Goal: Information Seeking & Learning: Learn about a topic

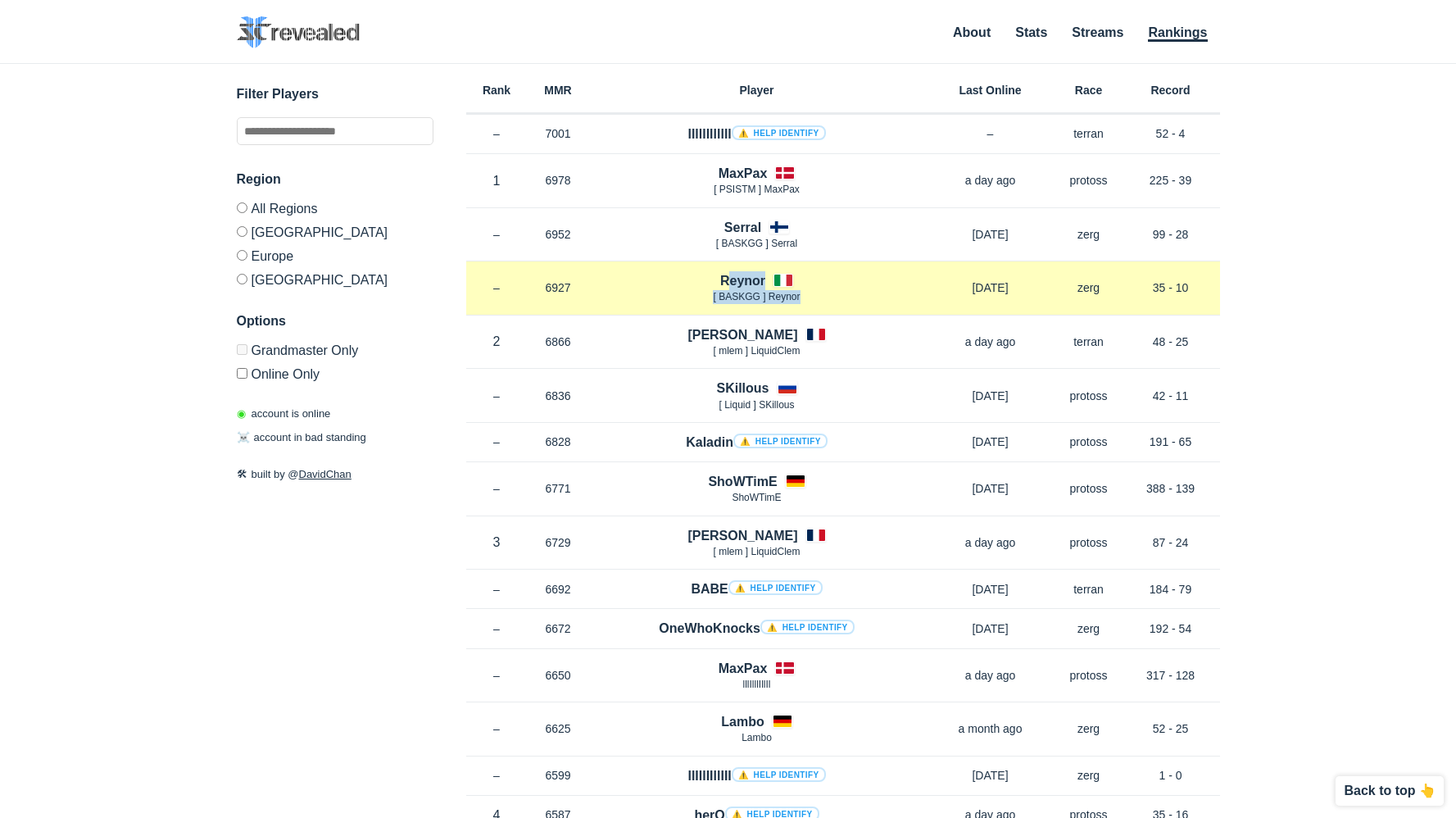
drag, startPoint x: 829, startPoint y: 290, endPoint x: 830, endPoint y: 266, distance: 24.0
click at [830, 266] on div "Rank – MMR 6927 Region EU [GEOGRAPHIC_DATA] [ BASKGG ] Reynor [DATE] Race zerg …" at bounding box center [843, 288] width 754 height 54
click at [818, 249] on div at bounding box center [818, 249] width 0 height 0
click at [811, 270] on div "Rank – MMR 6927 Region EU [GEOGRAPHIC_DATA] [ BASKGG ] Reynor [DATE] Race zerg …" at bounding box center [843, 288] width 754 height 54
click at [811, 271] on div "Reynor [ BASKGG ] Reynor" at bounding box center [757, 287] width 336 height 34
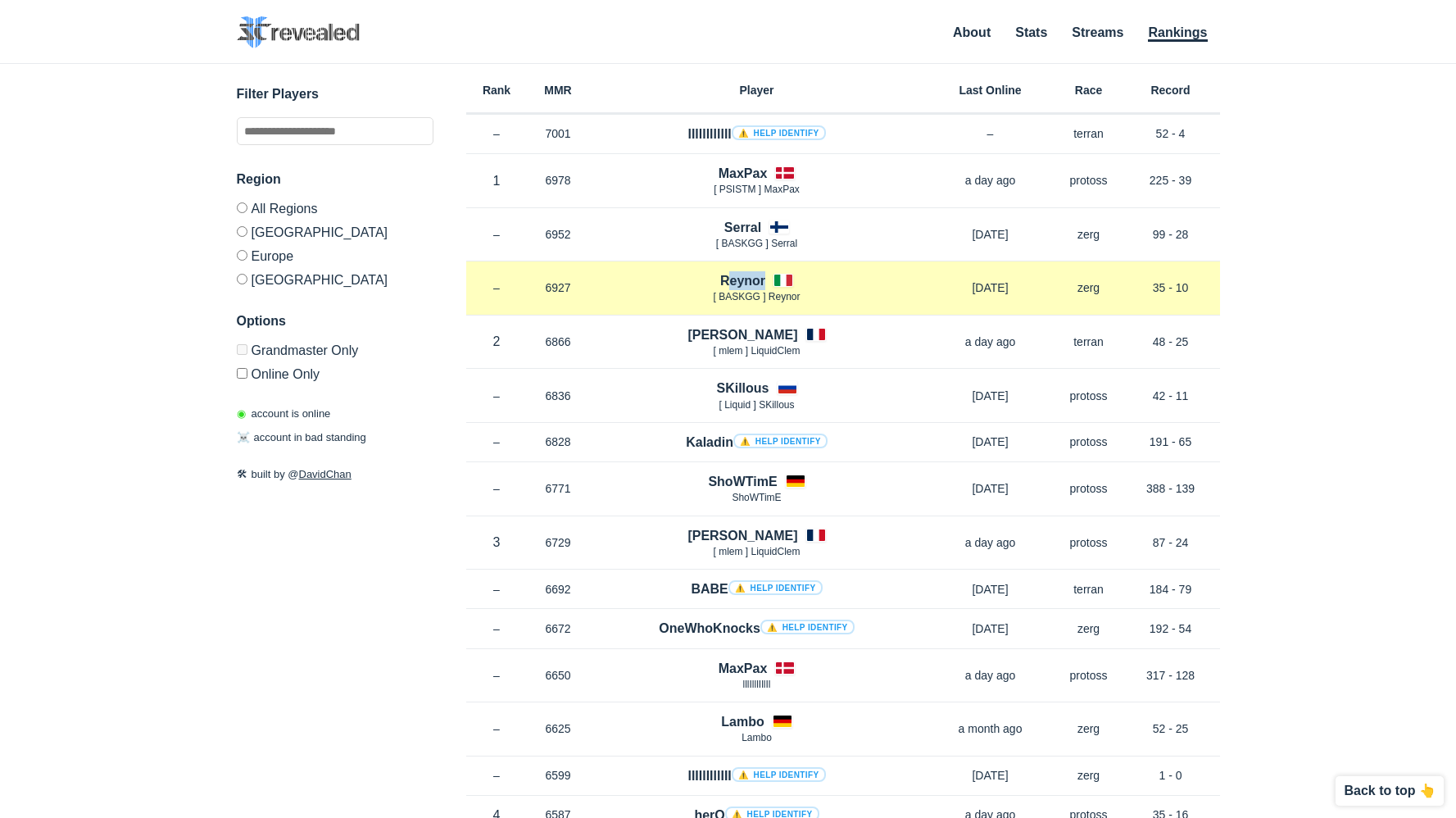
drag, startPoint x: 811, startPoint y: 270, endPoint x: 815, endPoint y: 285, distance: 15.5
click at [815, 285] on div "Reynor [ BASKGG ] Reynor" at bounding box center [757, 287] width 336 height 34
click at [882, 292] on p "[ BASKGG ] Reynor" at bounding box center [757, 297] width 336 height 14
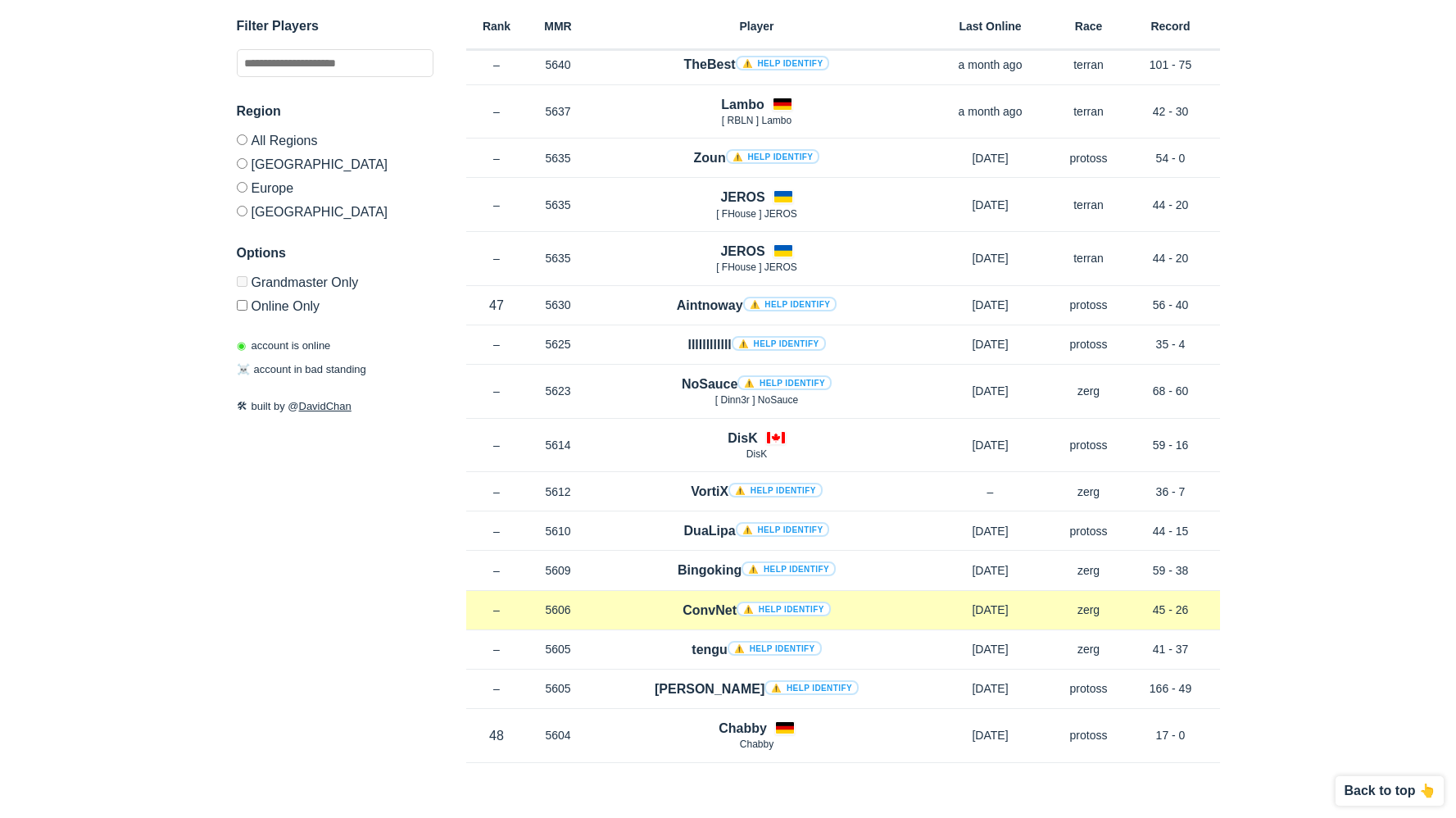
scroll to position [8847, 0]
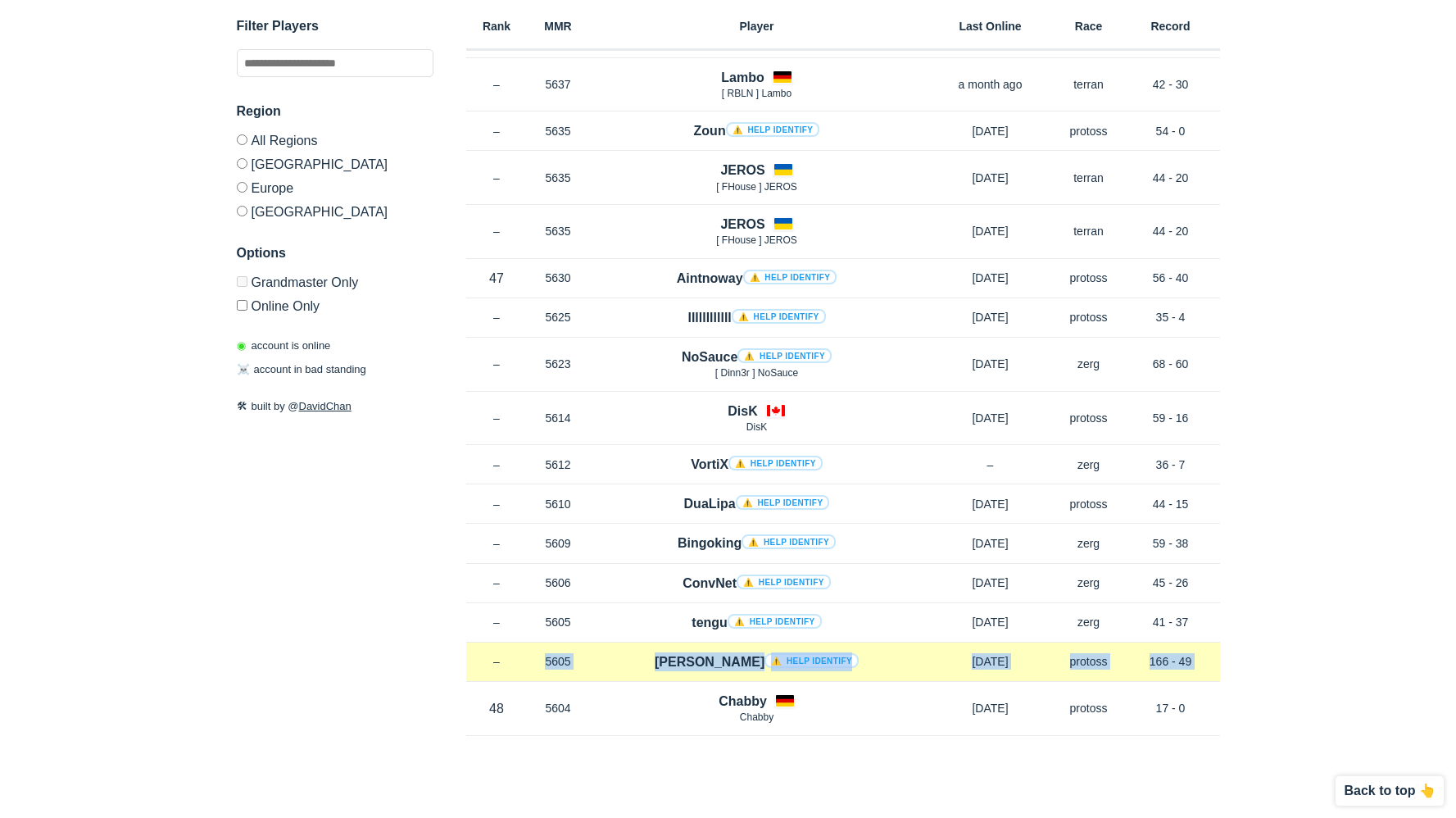
drag, startPoint x: 496, startPoint y: 698, endPoint x: 502, endPoint y: 676, distance: 22.8
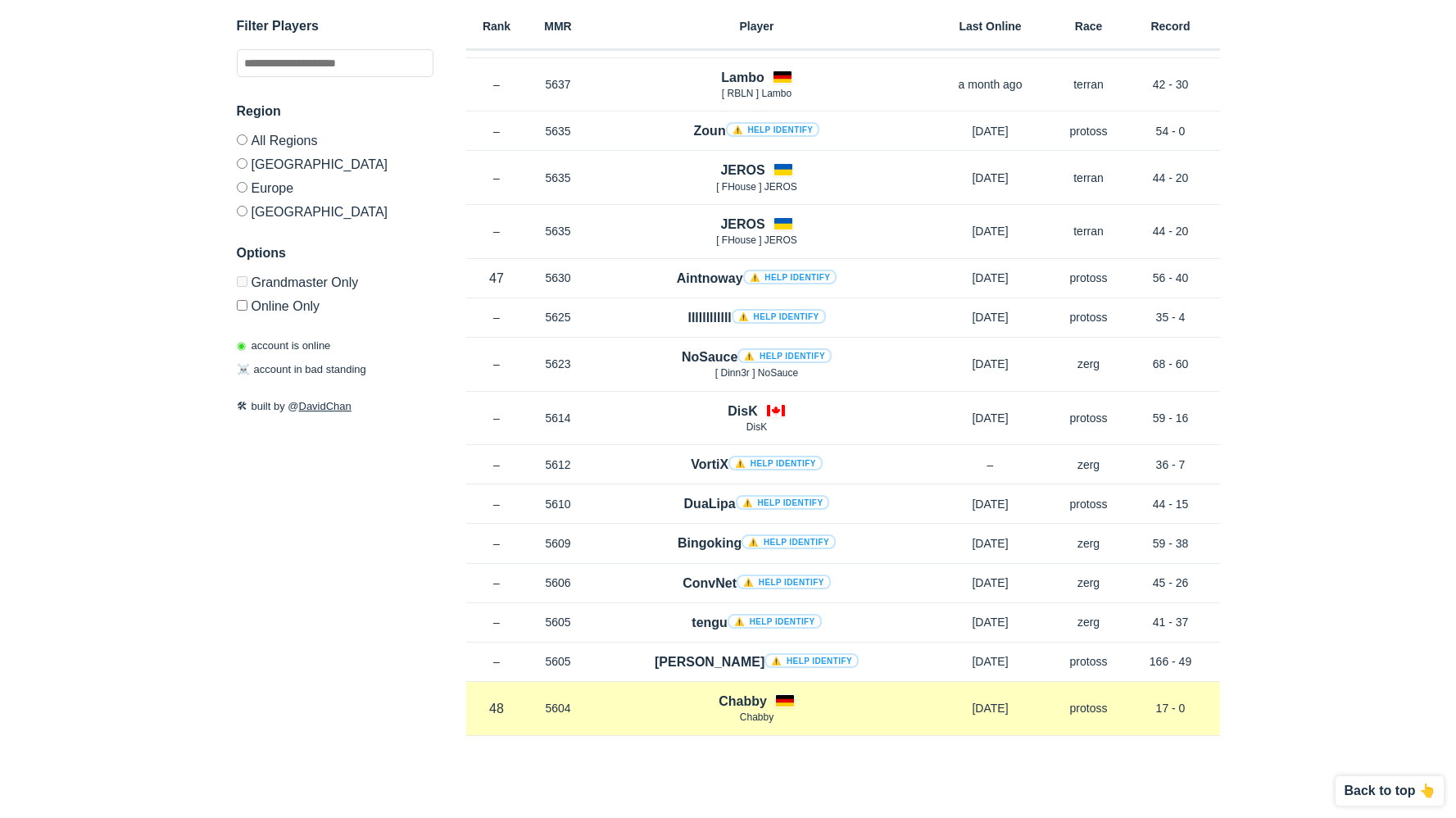
click at [528, 725] on div "Rank 48 in [GEOGRAPHIC_DATA] MMR 5604 Region EU Chabby Chabby [DATE] Race proto…" at bounding box center [843, 708] width 754 height 54
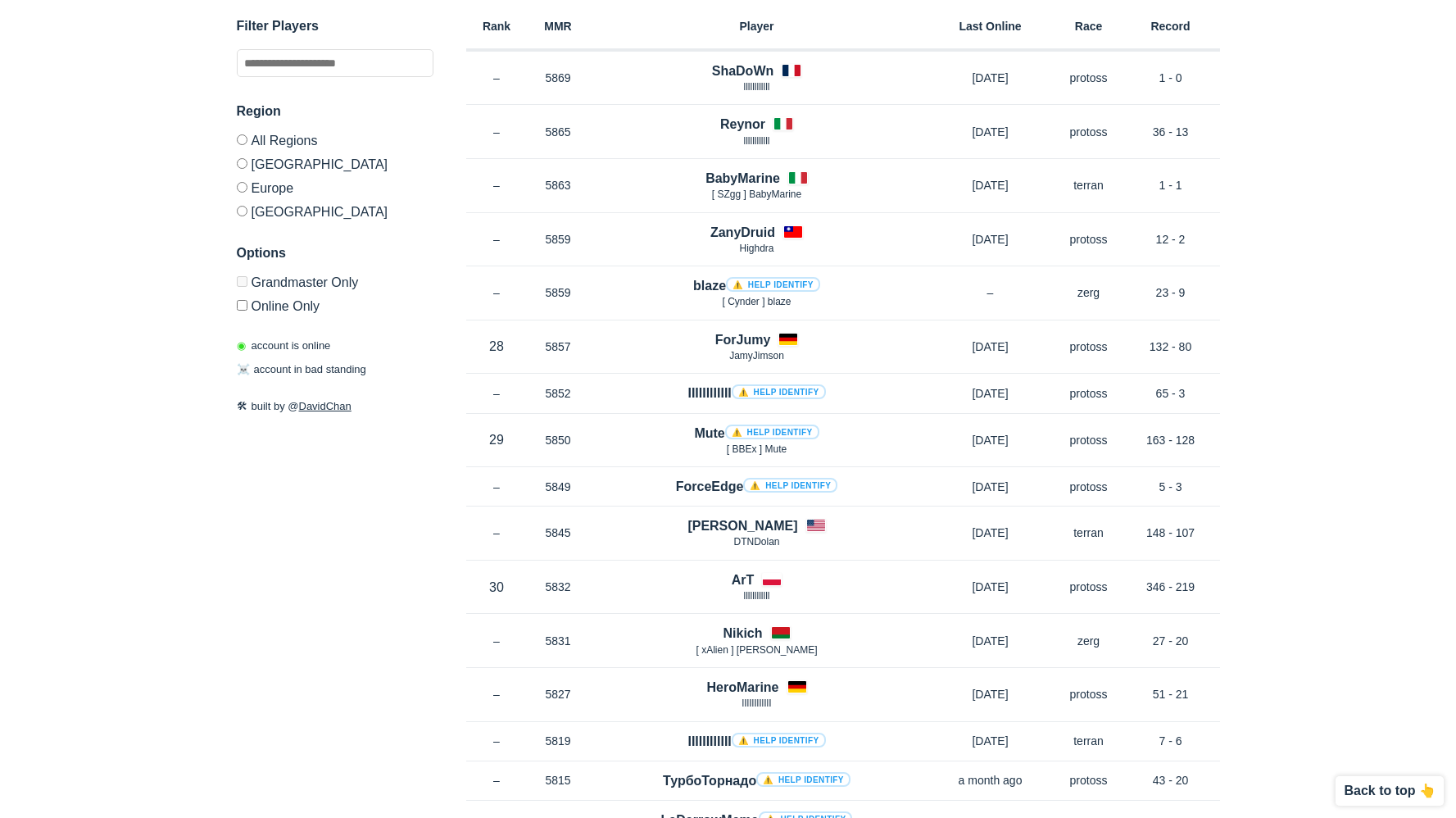
scroll to position [4744, 0]
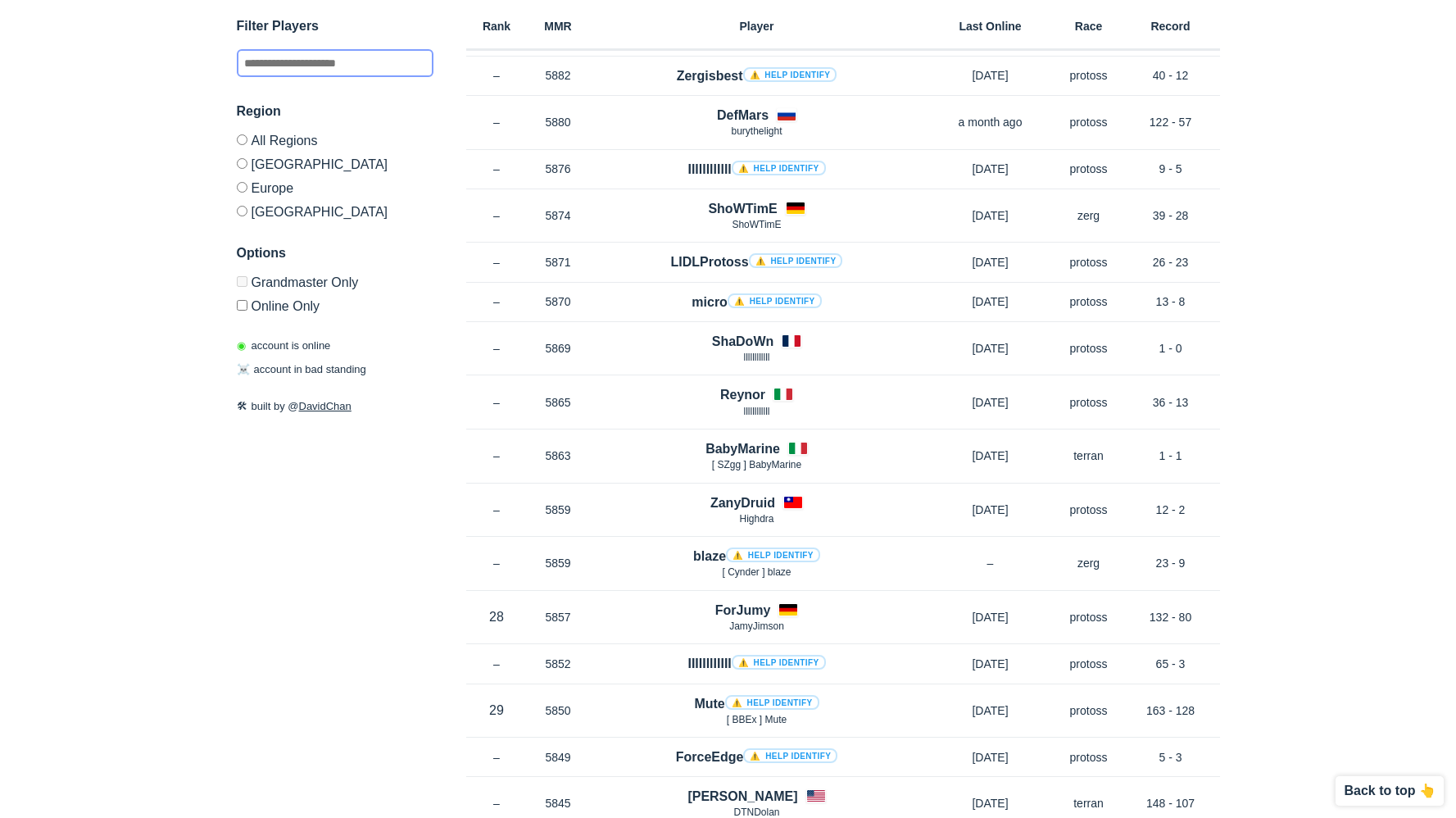
click at [340, 71] on input "text" at bounding box center [335, 63] width 197 height 28
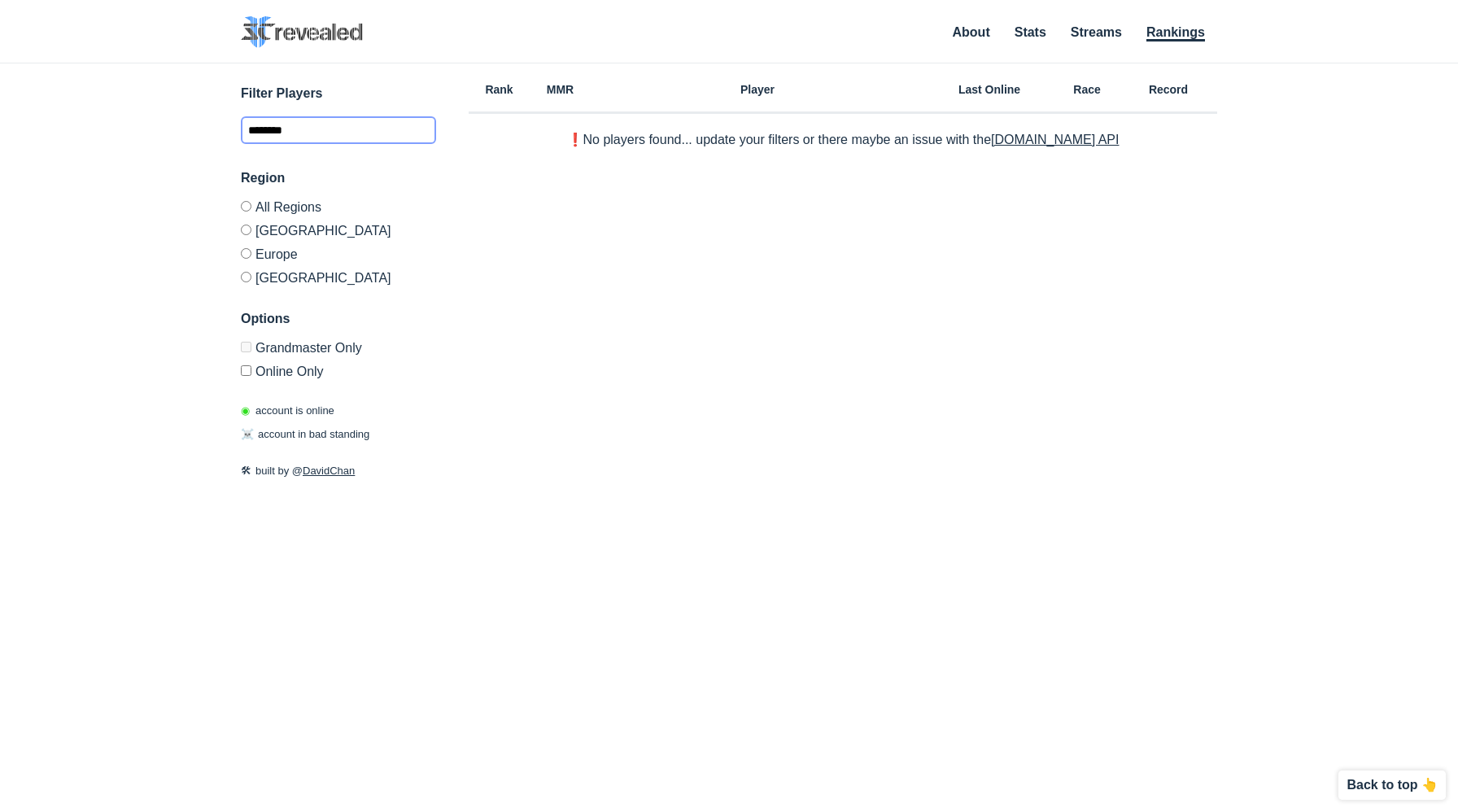
type input "********"
click at [302, 121] on input "********" at bounding box center [338, 130] width 196 height 27
drag, startPoint x: 337, startPoint y: 131, endPoint x: 192, endPoint y: 128, distance: 145.0
click at [193, 128] on div "✕ Filter Players ******** Region All Regions [GEOGRAPHIC_DATA] [GEOGRAPHIC_DATA…" at bounding box center [729, 417] width 1426 height 708
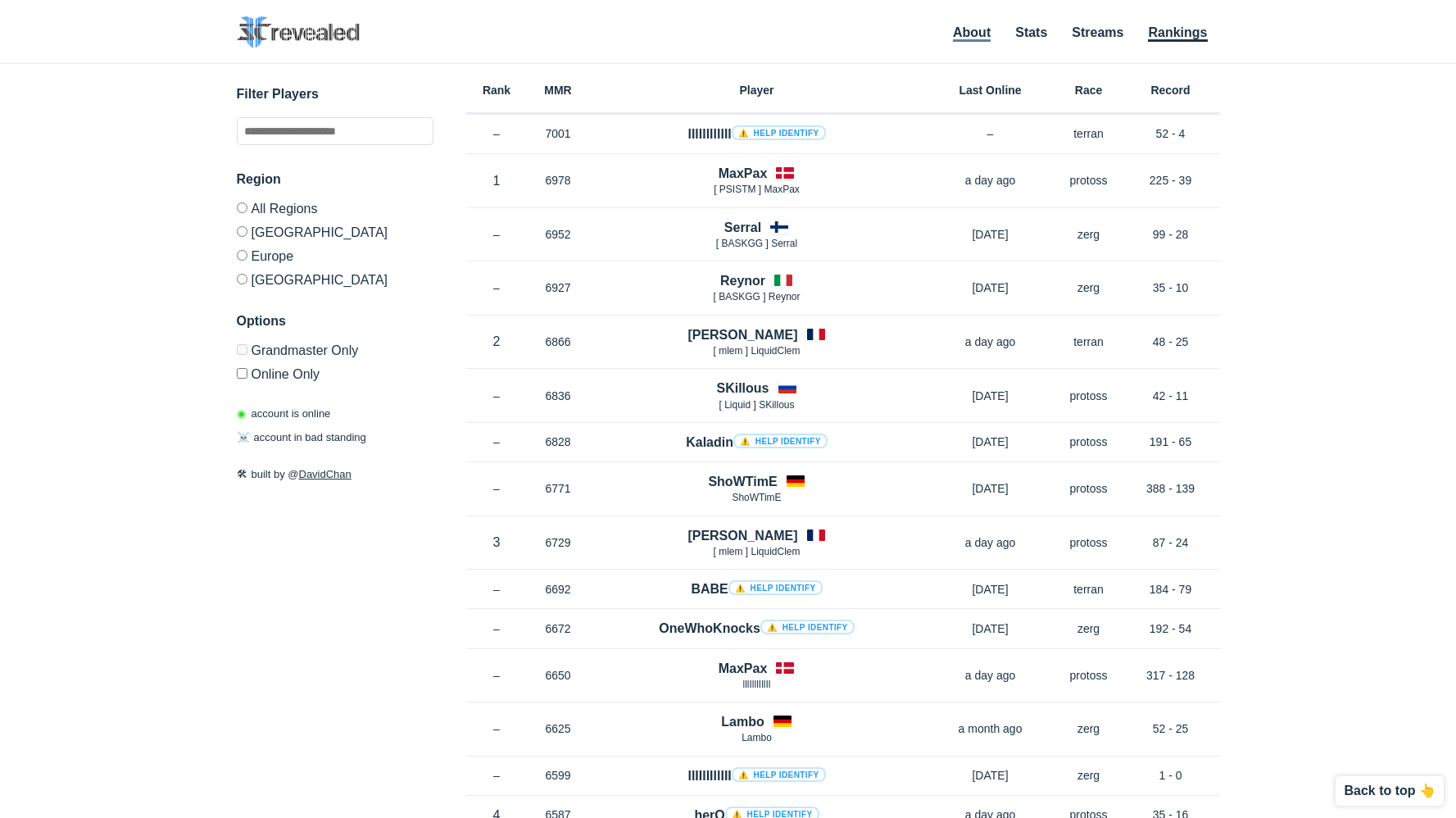
click at [990, 33] on link "About" at bounding box center [972, 34] width 38 height 16
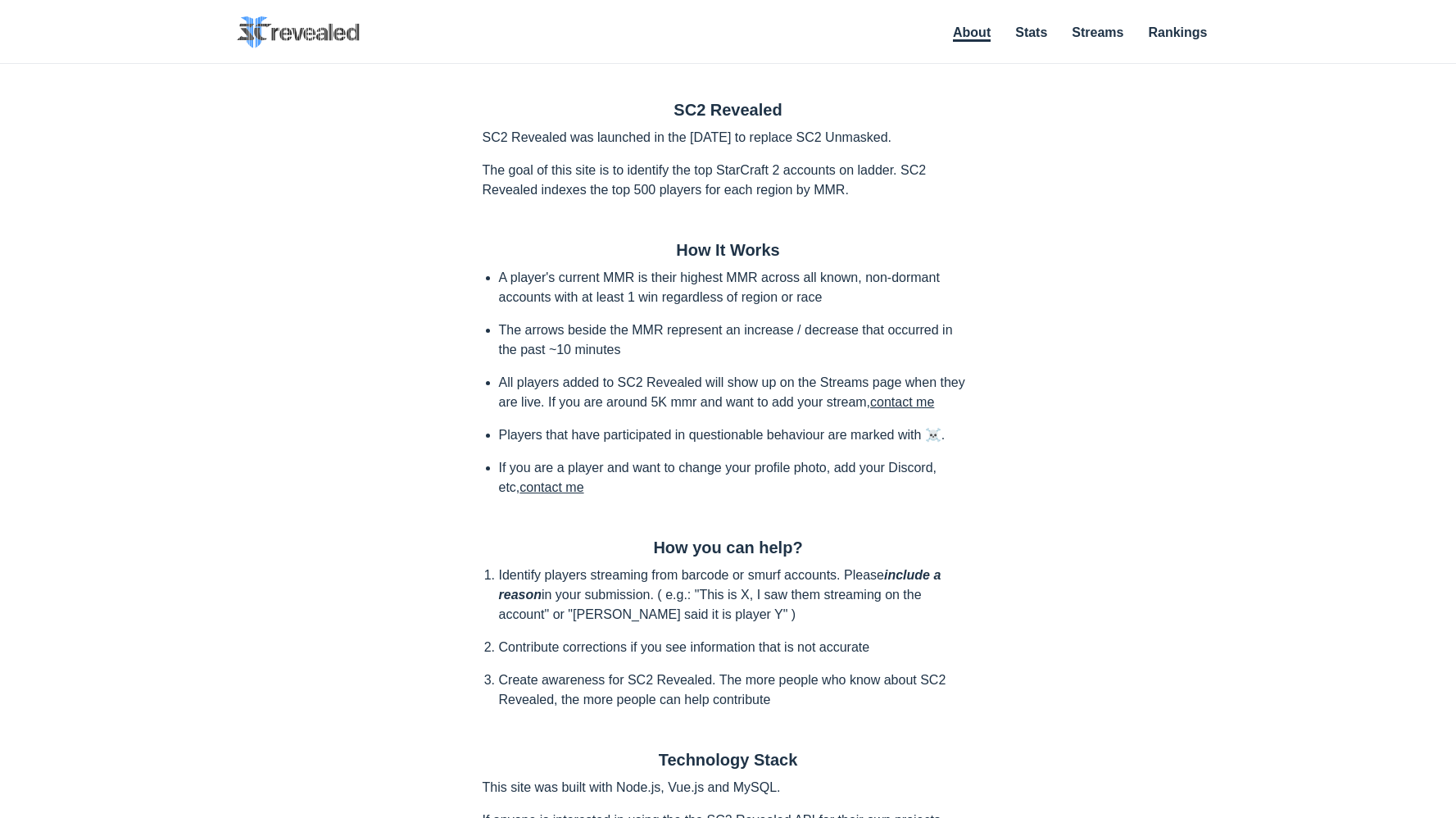
click at [1007, 40] on ul "About Stats Streams Rankings" at bounding box center [1079, 34] width 284 height 22
click at [1011, 39] on ul "About Stats Streams Rankings" at bounding box center [1079, 34] width 284 height 22
click at [1015, 38] on ul "About Stats Streams Rankings" at bounding box center [1079, 34] width 284 height 22
click at [1021, 34] on ul "About Stats Streams Rankings" at bounding box center [1079, 34] width 284 height 22
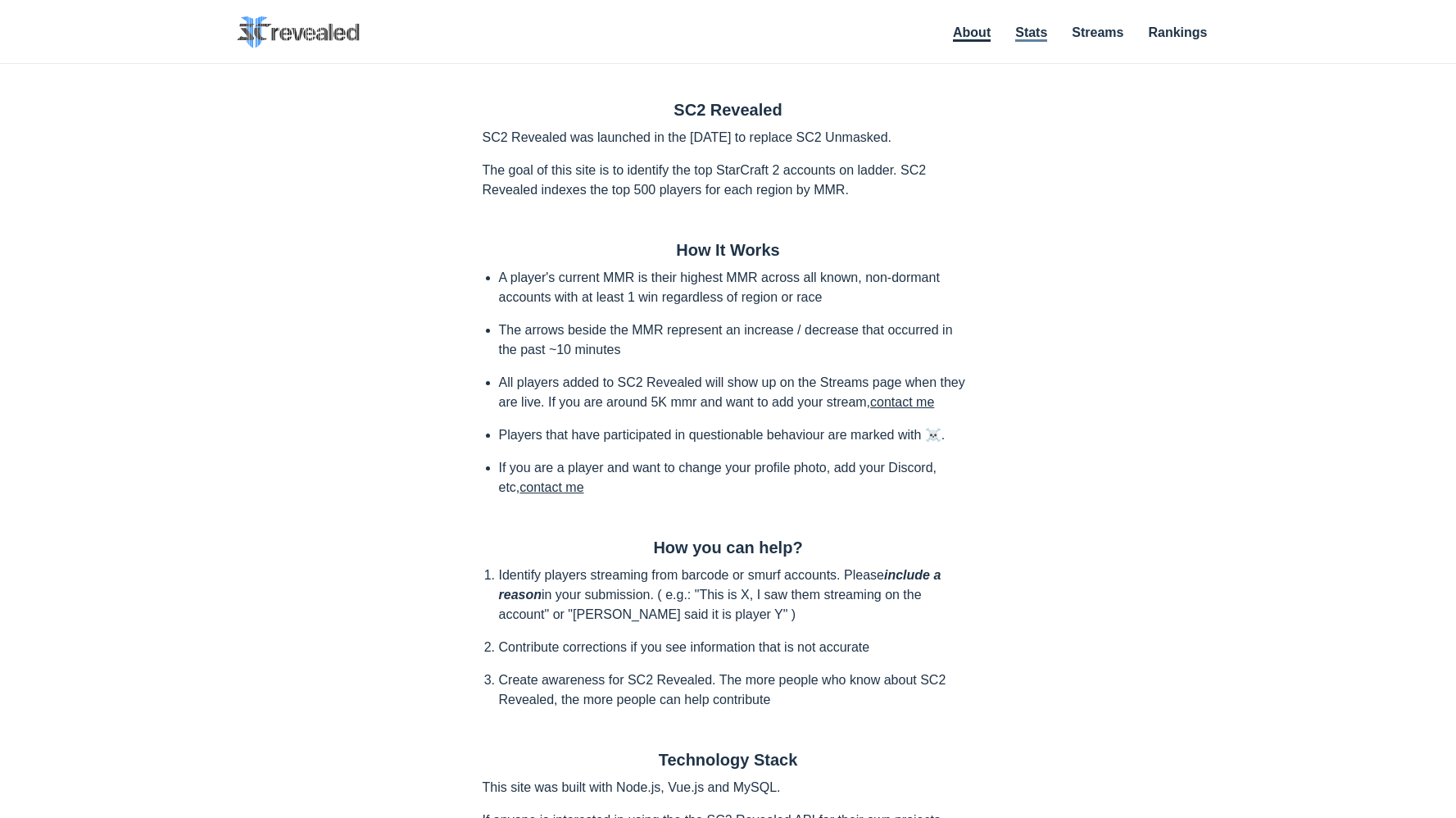
click at [1025, 33] on link "Stats" at bounding box center [1031, 34] width 32 height 16
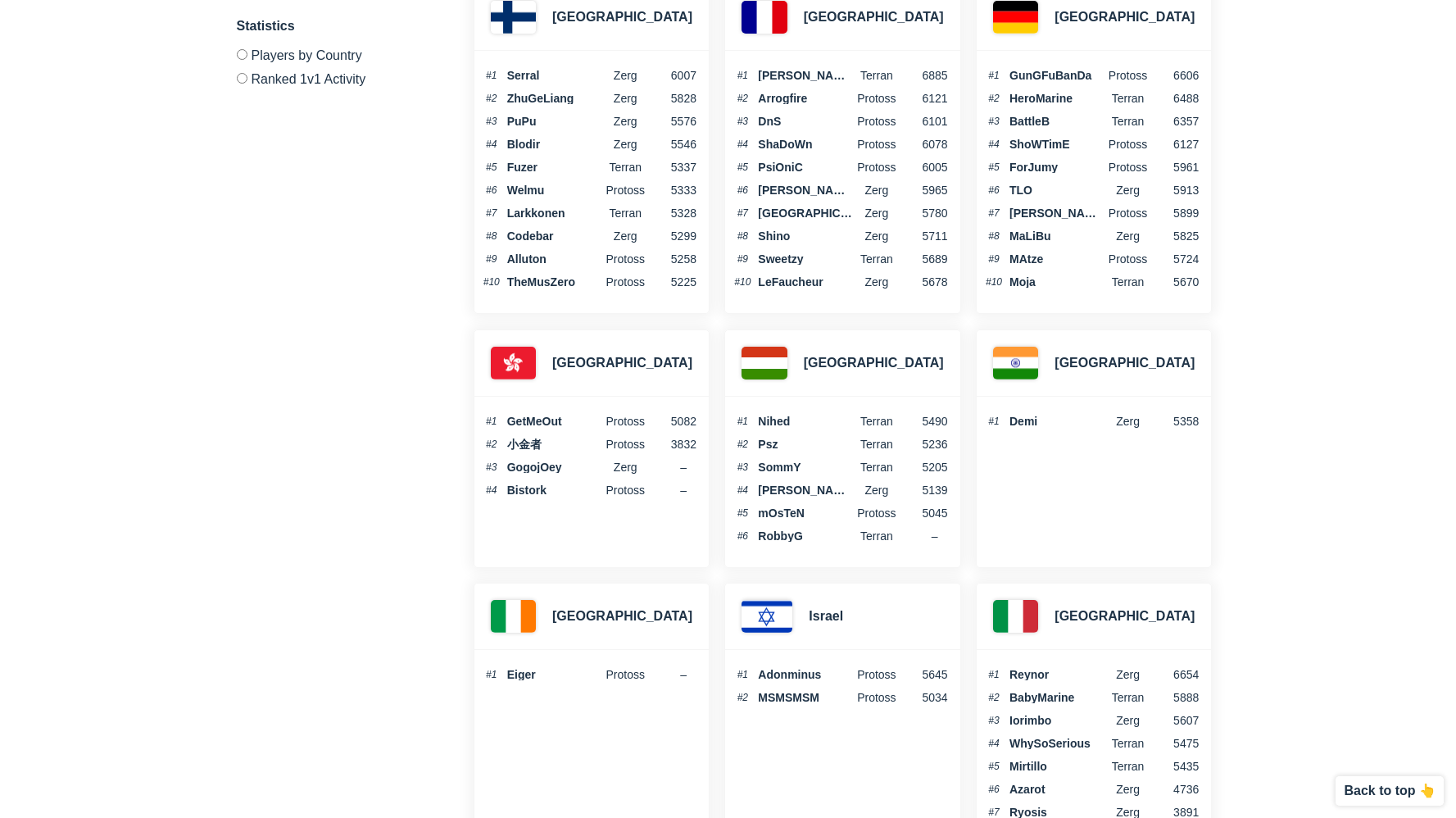
scroll to position [2021, 0]
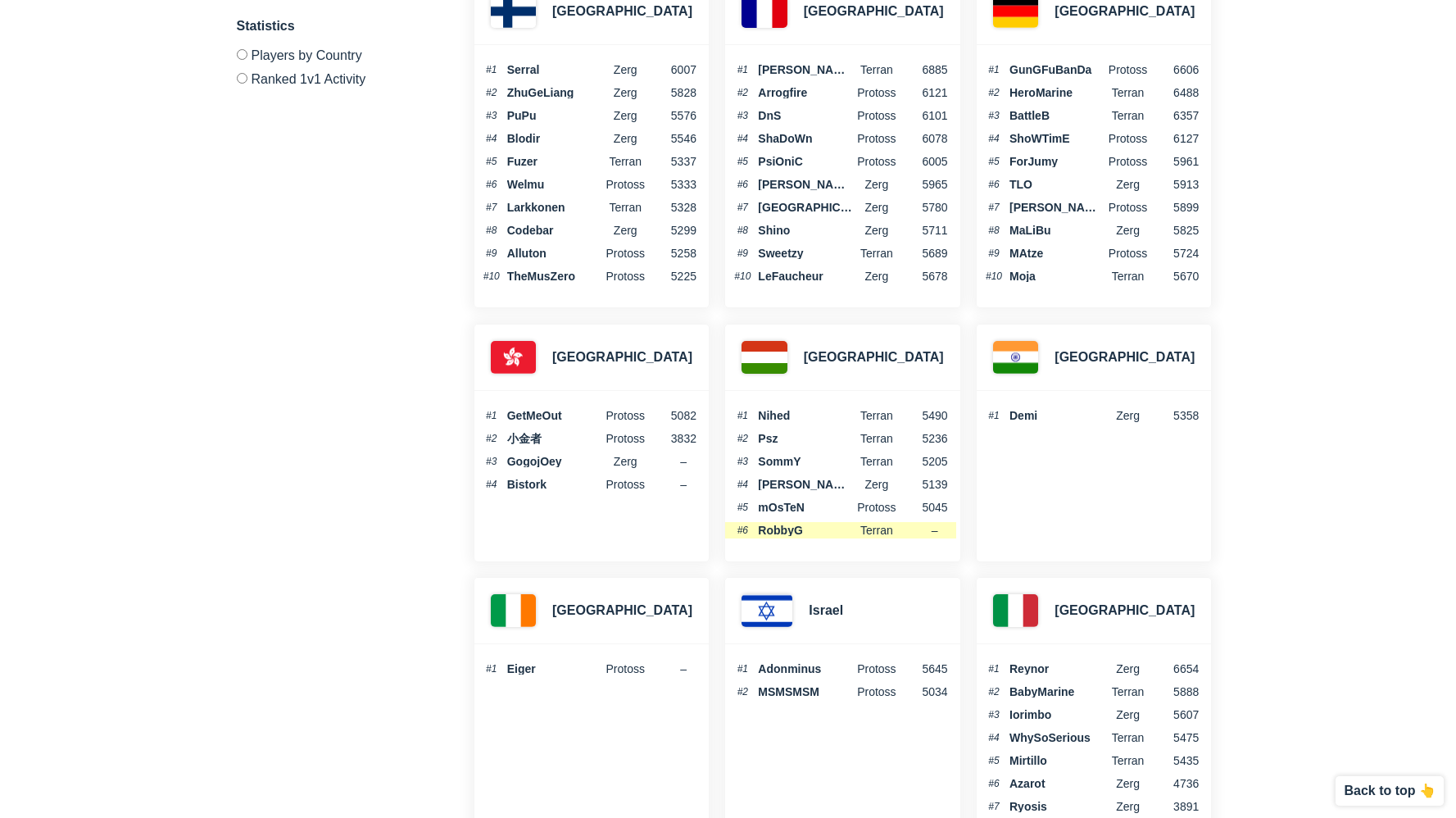
click at [791, 525] on span "RobbyG" at bounding box center [805, 530] width 95 height 11
click at [797, 525] on span "RobbyG" at bounding box center [805, 530] width 95 height 11
click at [904, 526] on div "#1 Nihed Terran 5490 #2 Psz Terran 5236 #3 SommY Terran 5205 #4 [PERSON_NAME] Z…" at bounding box center [842, 476] width 234 height 170
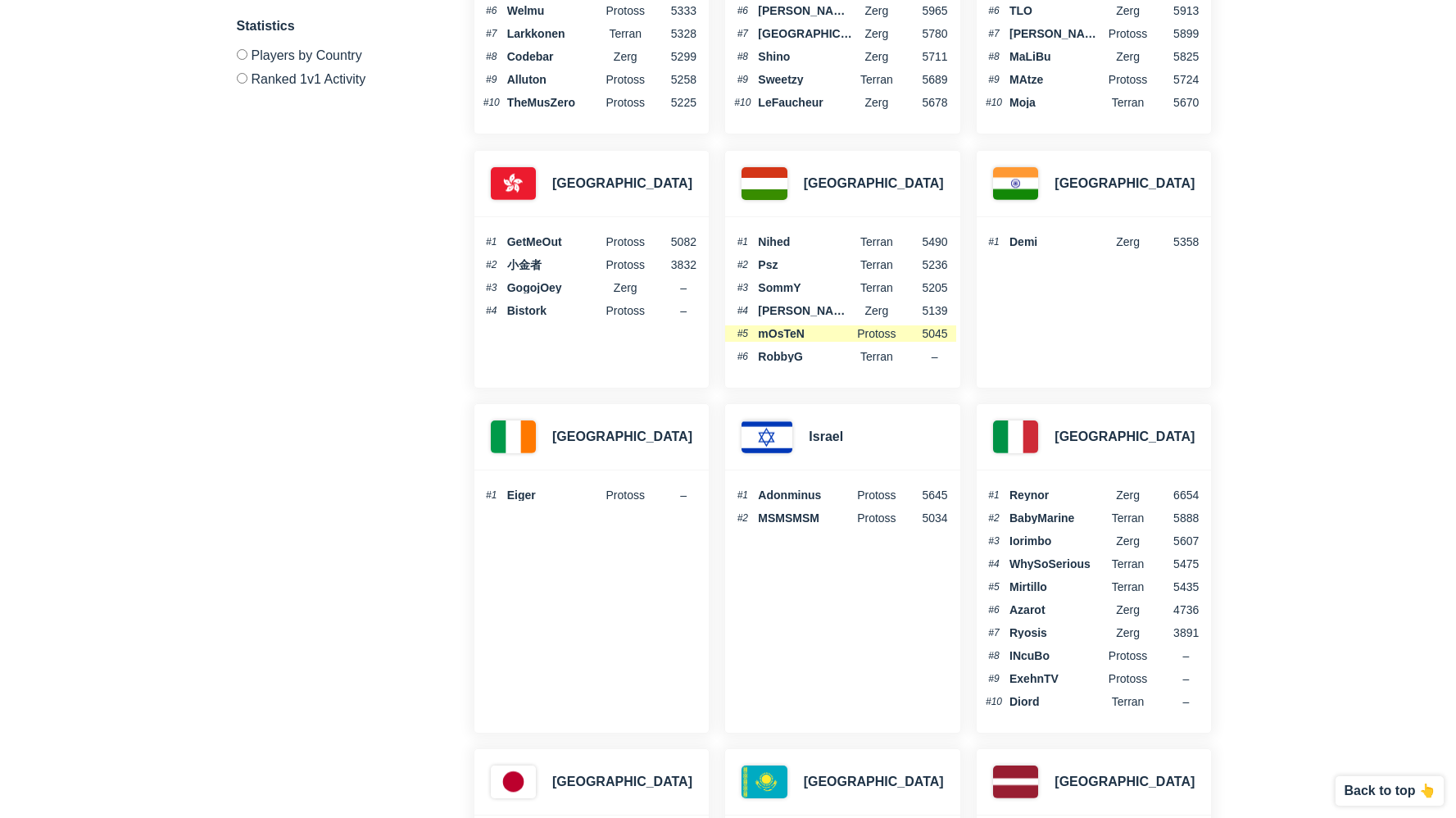
scroll to position [2211, 0]
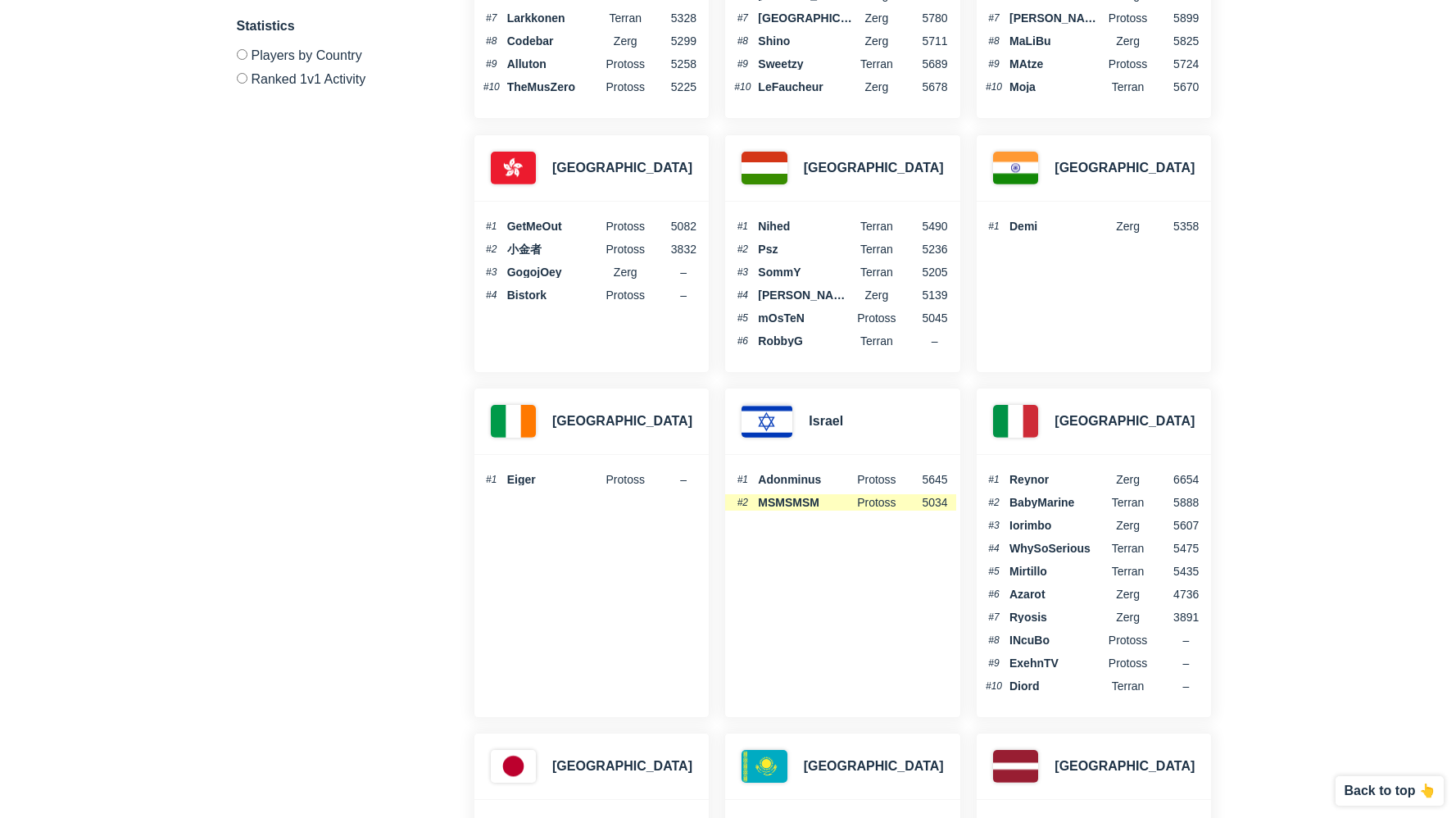
click at [787, 496] on span "MSMSMSM" at bounding box center [805, 501] width 95 height 11
click at [824, 457] on div "#1 Adonminus Protoss 5645 #2 MSMSMSM Protoss 5034" at bounding box center [842, 494] width 234 height 78
click at [873, 496] on span "Protoss" at bounding box center [876, 501] width 47 height 11
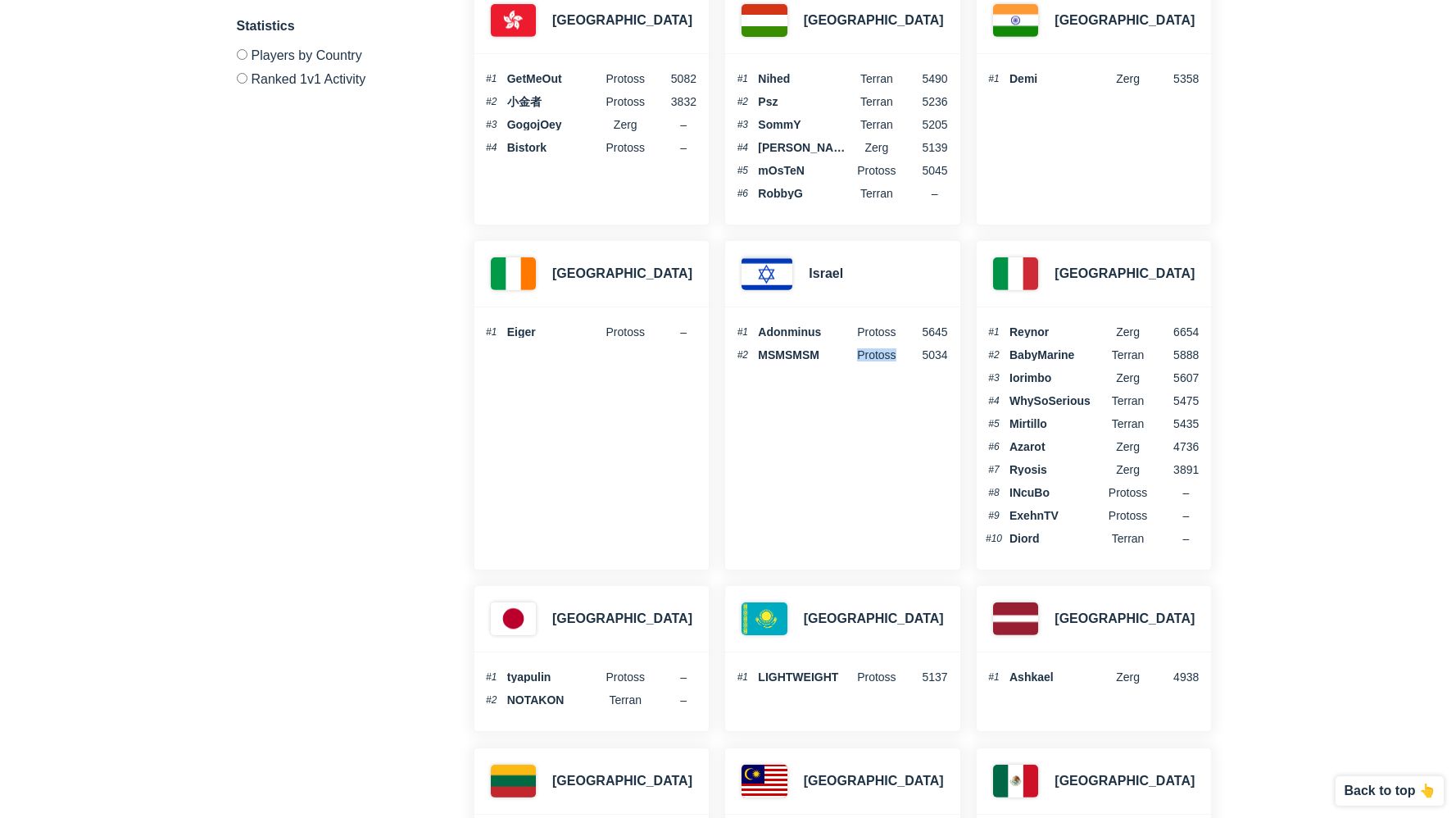
scroll to position [2454, 0]
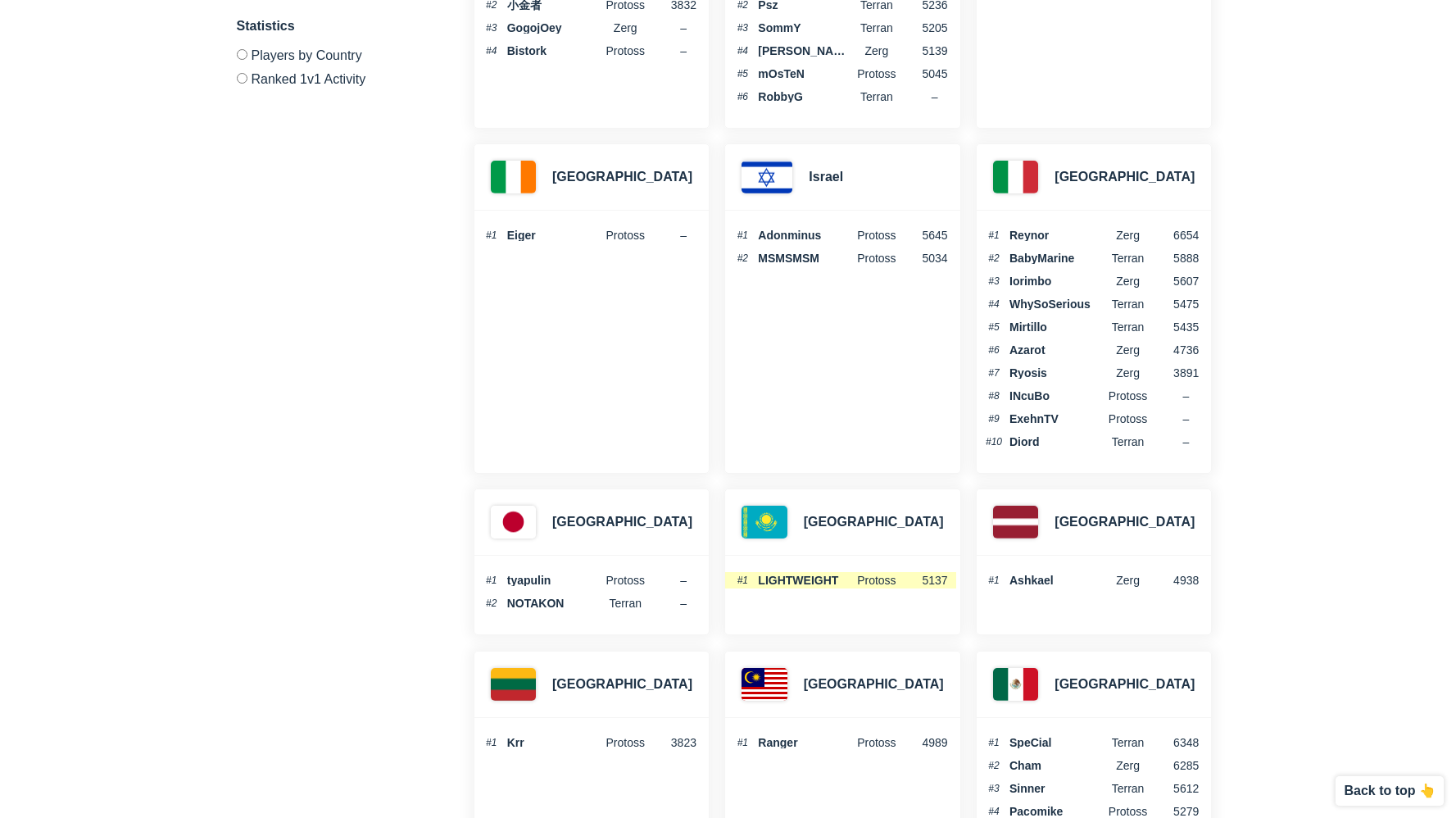
click at [795, 575] on span "LIGHTWEIGHT" at bounding box center [805, 580] width 95 height 11
click at [790, 575] on span "LIGHTWEIGHT" at bounding box center [805, 580] width 95 height 11
click at [792, 575] on span "LIGHTWEIGHT" at bounding box center [805, 580] width 95 height 11
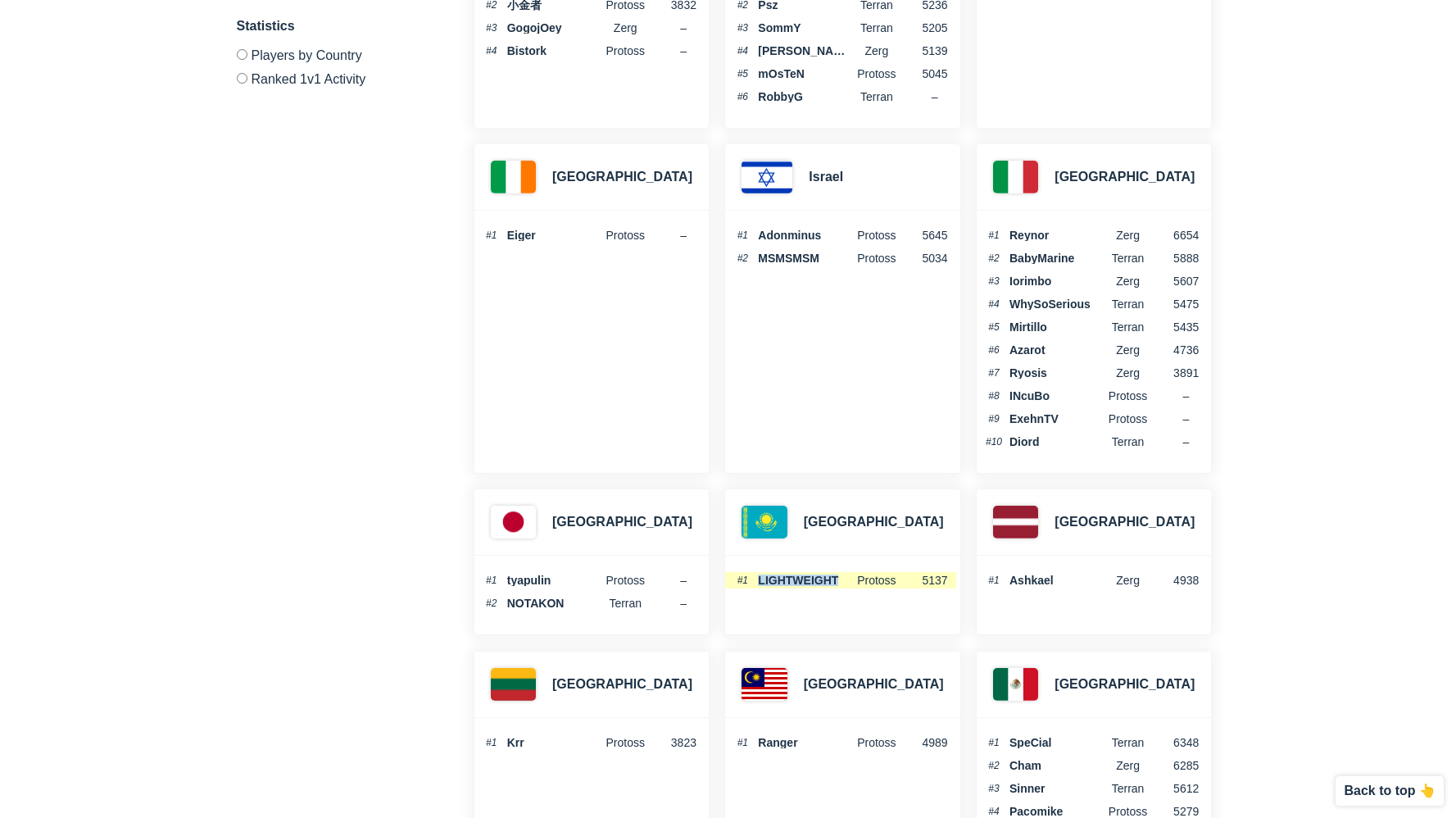
click at [792, 575] on span "LIGHTWEIGHT" at bounding box center [805, 580] width 95 height 11
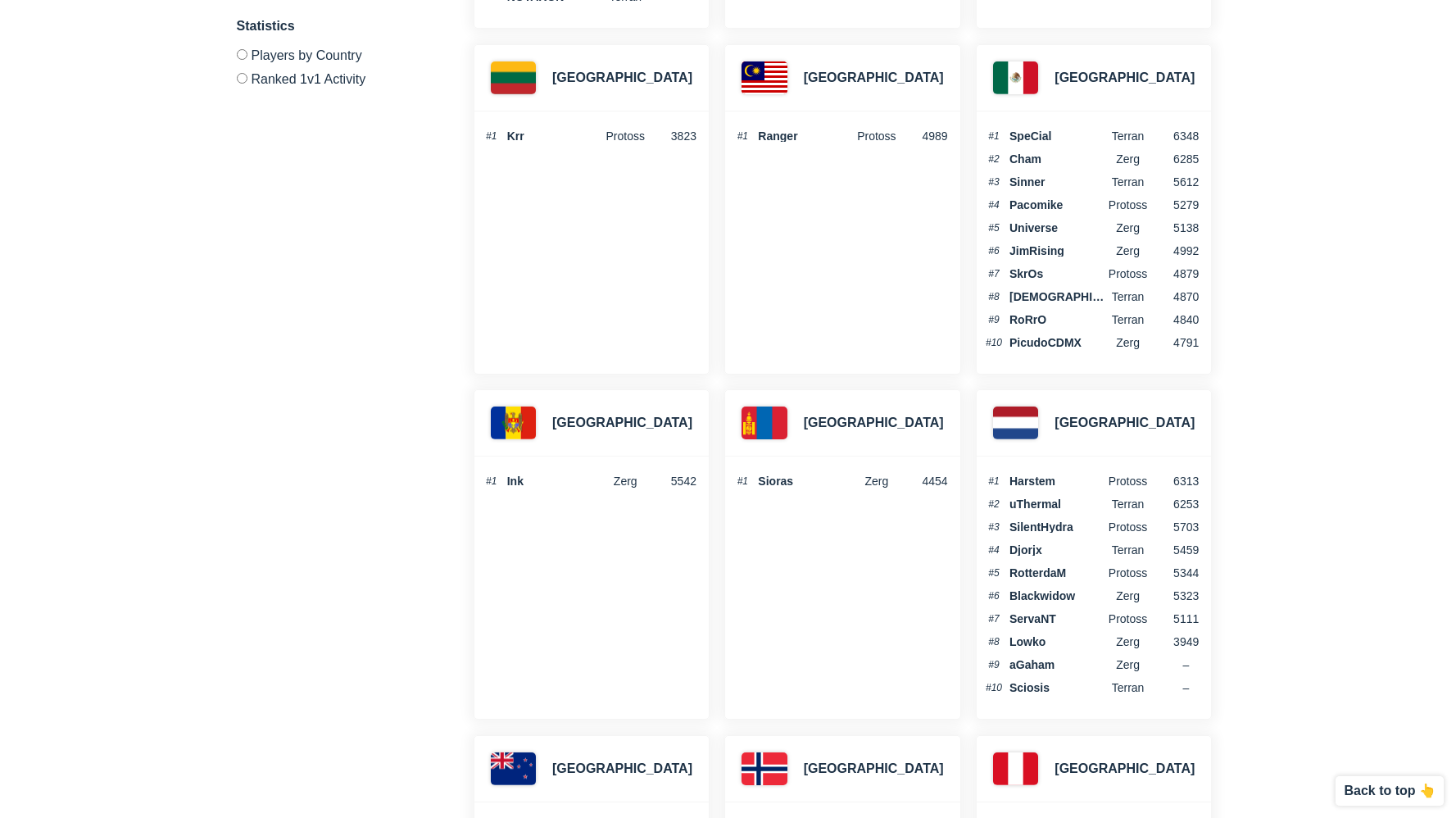
scroll to position [3065, 0]
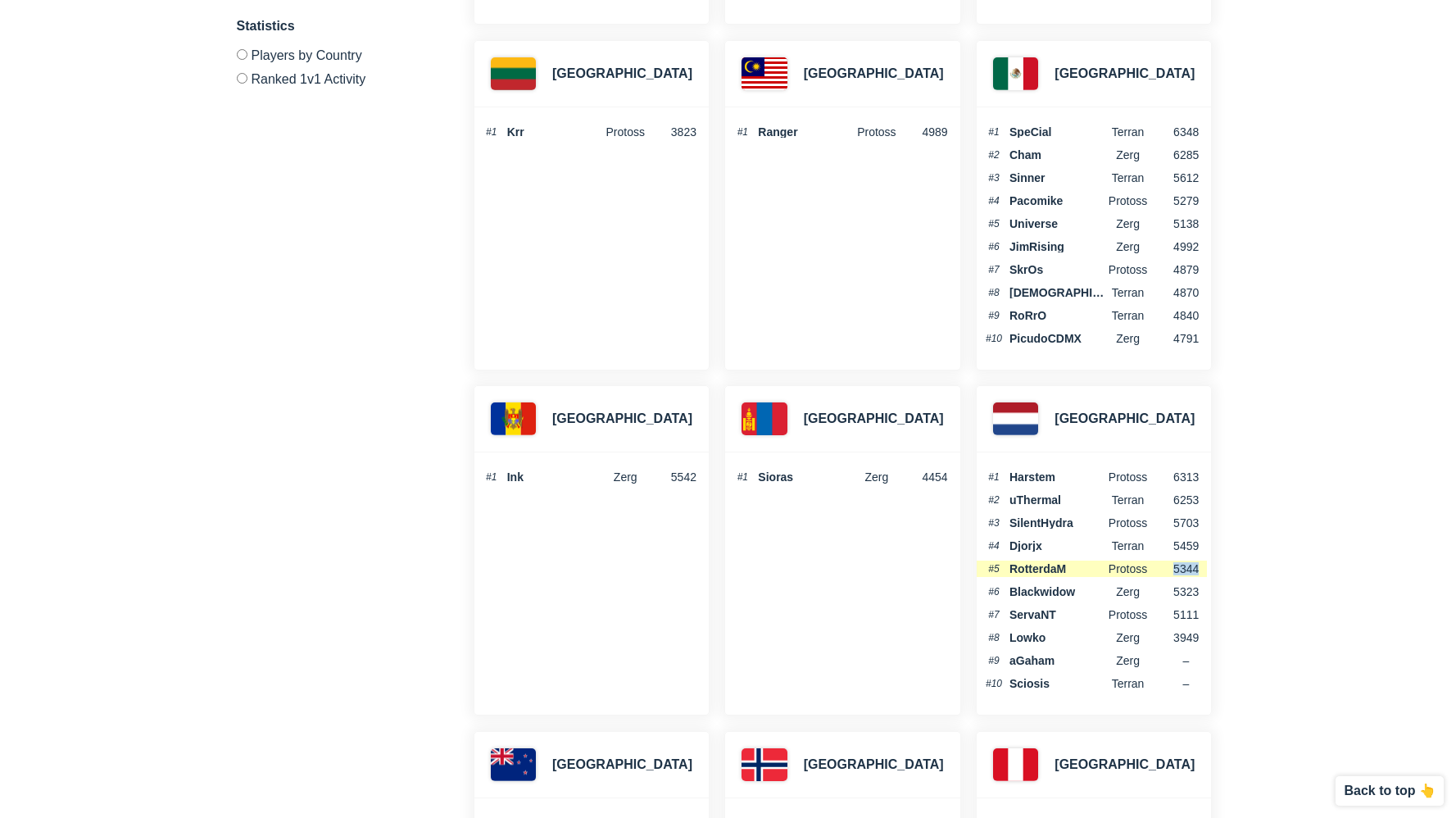
drag, startPoint x: 1170, startPoint y: 560, endPoint x: 1206, endPoint y: 563, distance: 36.1
click at [1200, 560] on li "#5 RotterdaM Protoss 5344" at bounding box center [1092, 568] width 231 height 16
click at [1191, 563] on span "5344" at bounding box center [1175, 568] width 47 height 11
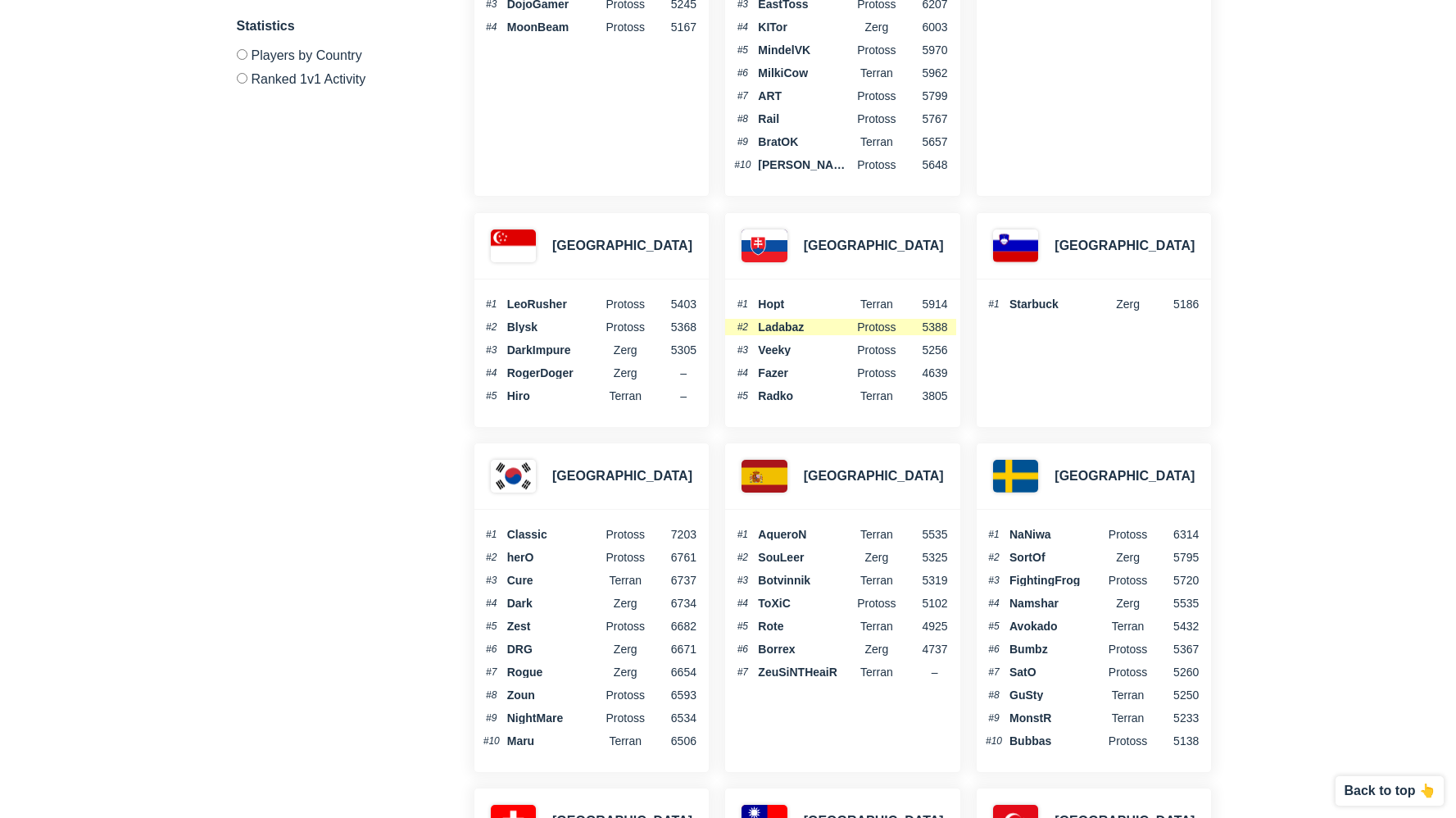
scroll to position [4638, 0]
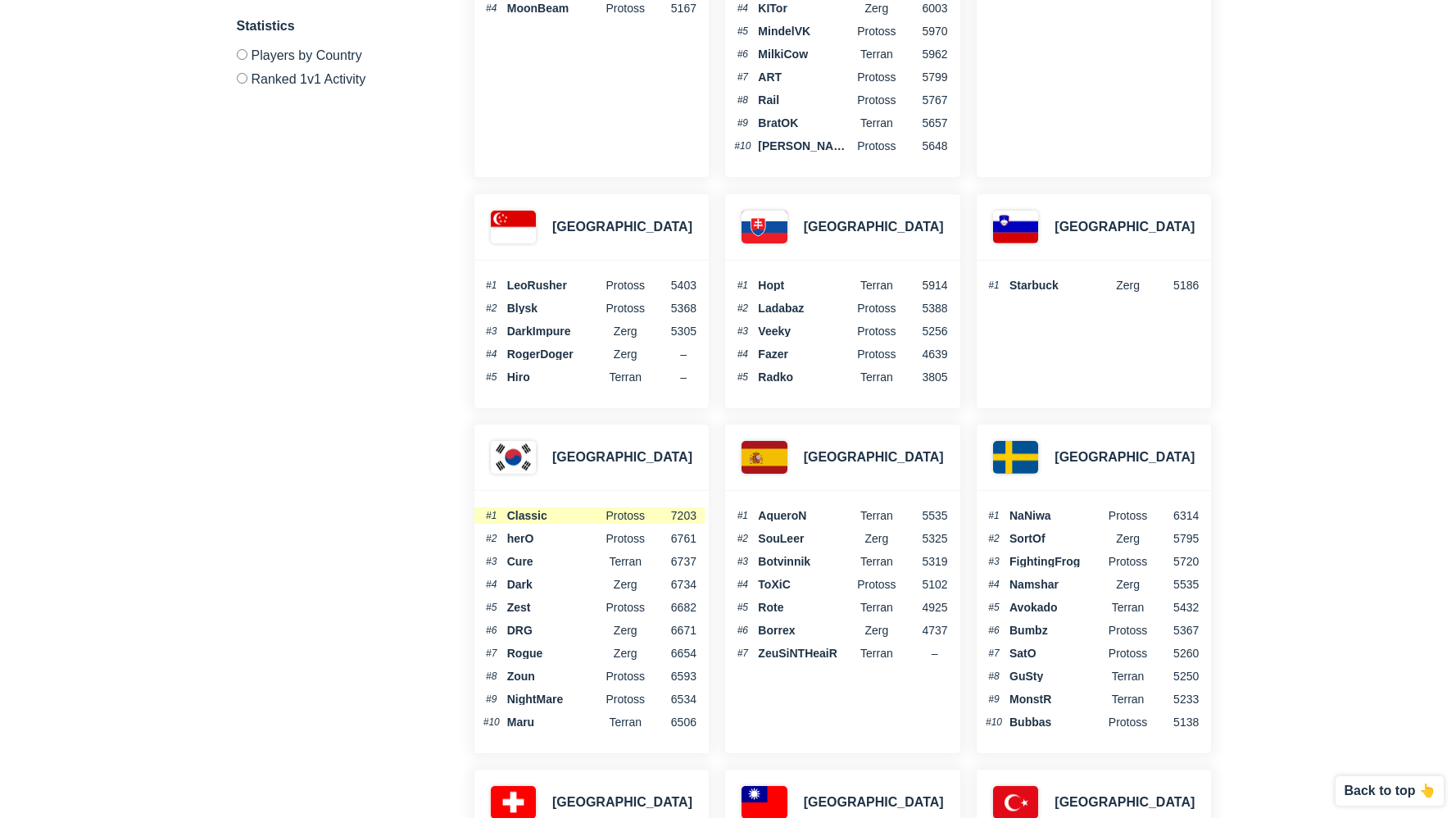
click at [691, 509] on span "7203" at bounding box center [672, 514] width 47 height 11
click at [690, 509] on span "7203" at bounding box center [672, 514] width 47 height 11
click at [687, 509] on span "7203" at bounding box center [672, 514] width 47 height 11
click at [1026, 509] on span "NaNiwa" at bounding box center [1057, 514] width 95 height 11
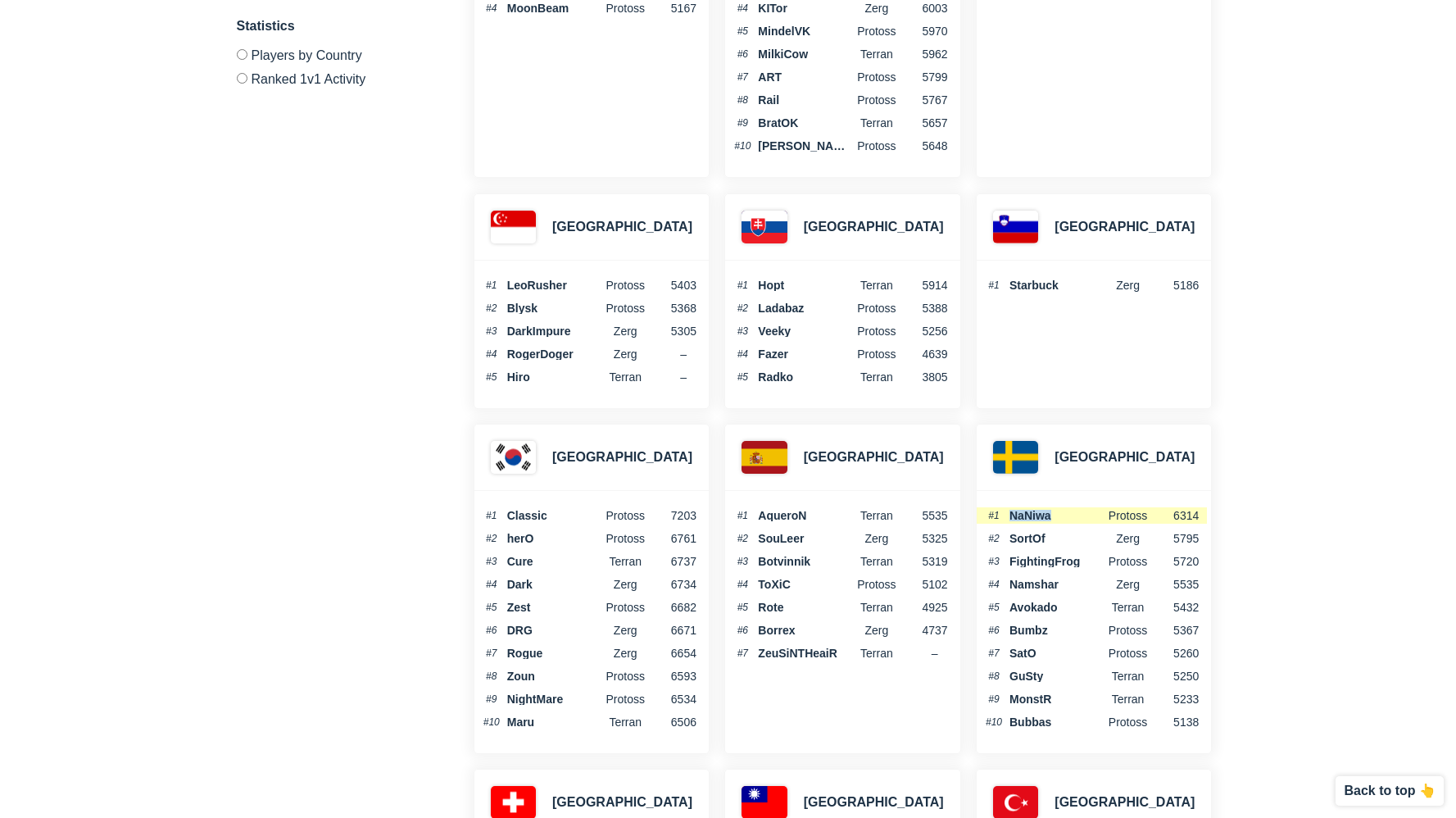
click at [1030, 509] on span "NaNiwa" at bounding box center [1057, 514] width 95 height 11
click at [674, 647] on span "6654" at bounding box center [672, 652] width 47 height 11
click at [681, 647] on span "6654" at bounding box center [672, 652] width 47 height 11
click at [677, 716] on span "6506" at bounding box center [672, 721] width 47 height 11
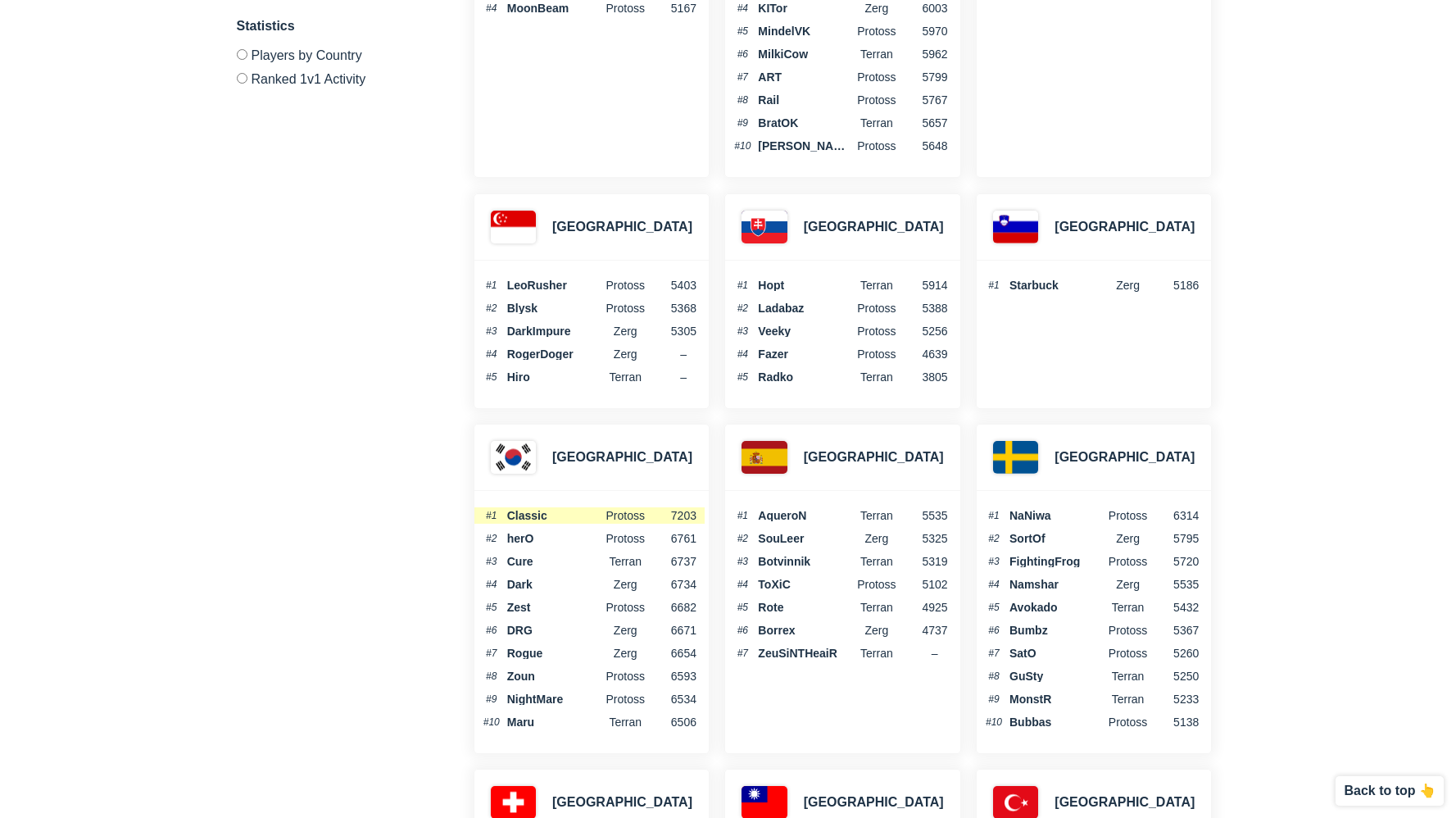
click at [692, 510] on span "7203" at bounding box center [672, 514] width 47 height 11
click at [688, 601] on span "6682" at bounding box center [672, 606] width 47 height 11
click at [908, 657] on div "#1 AqueroN terran 5535 #2 SouLeer Zerg 5325 #3 Botvinnik Terran 5319 #4 ToXiC P…" at bounding box center [842, 587] width 234 height 194
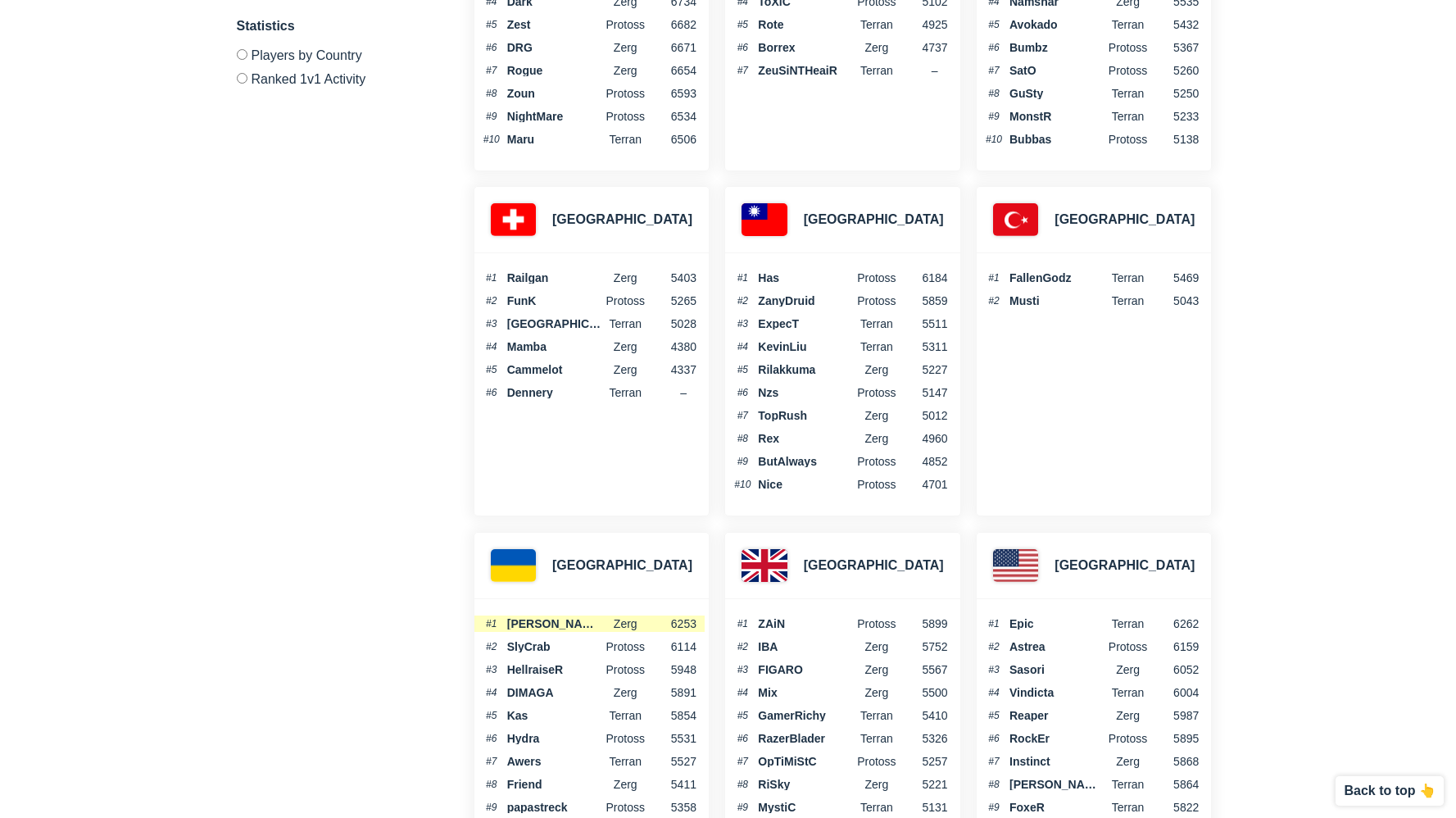
scroll to position [5348, 0]
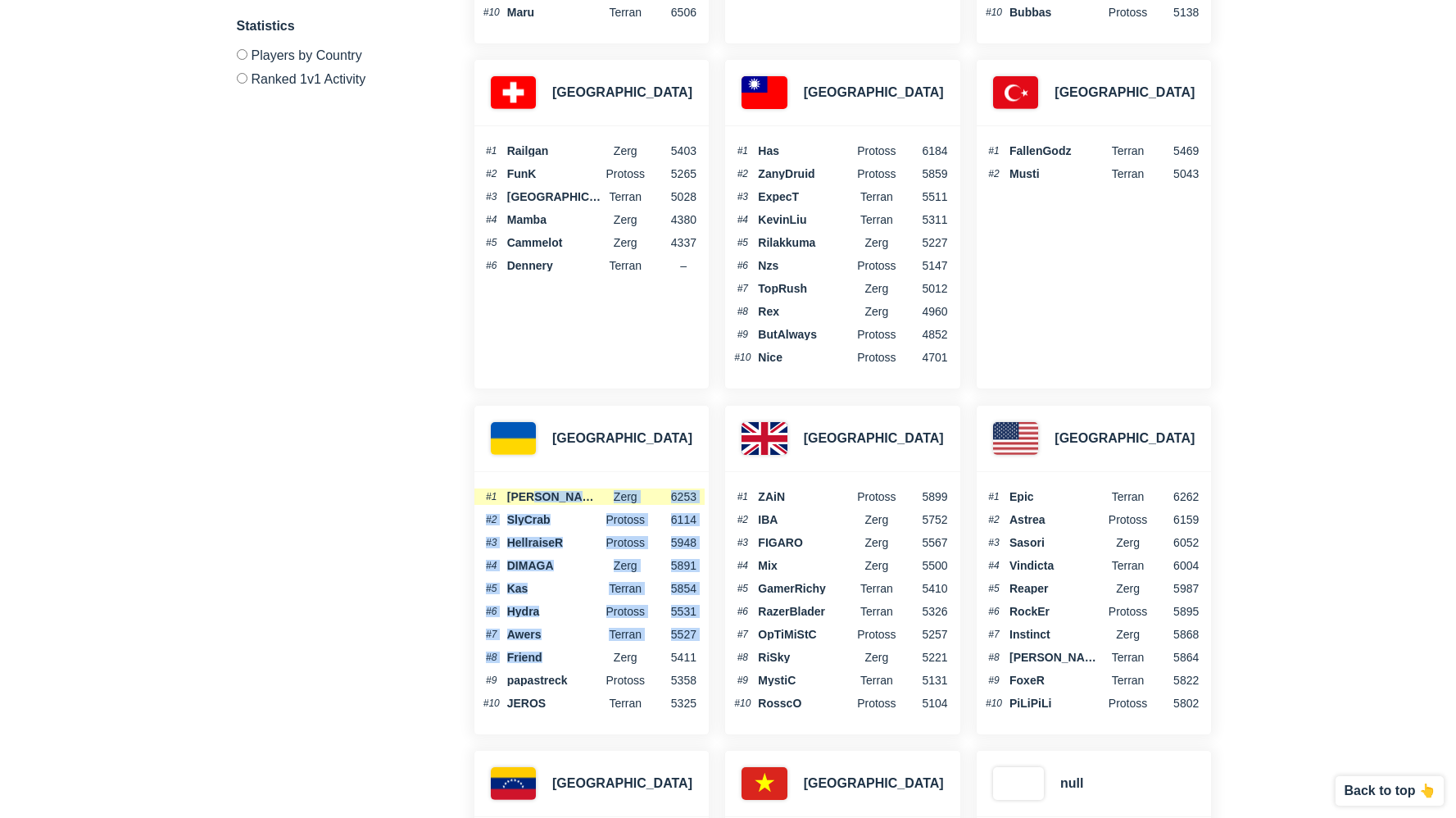
drag, startPoint x: 546, startPoint y: 648, endPoint x: 557, endPoint y: 489, distance: 159.4
click at [556, 489] on ol "#1 [PERSON_NAME] zerg 6253 #2 SlyCrab Protoss 6114 #3 HellraiseR Protoss 5948 #…" at bounding box center [589, 600] width 231 height 223
click at [558, 491] on span "[PERSON_NAME]" at bounding box center [555, 496] width 95 height 11
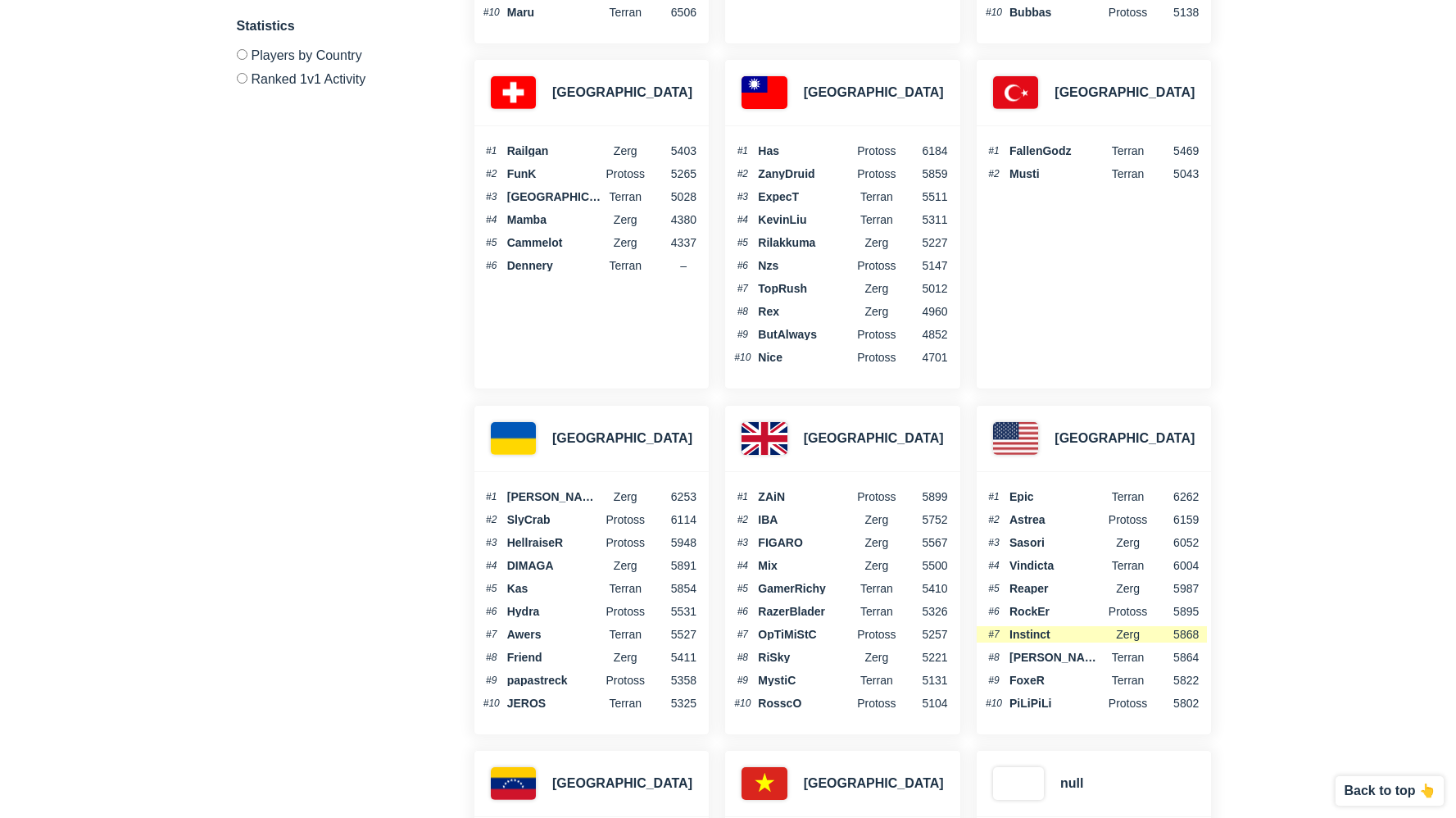
scroll to position [5550, 0]
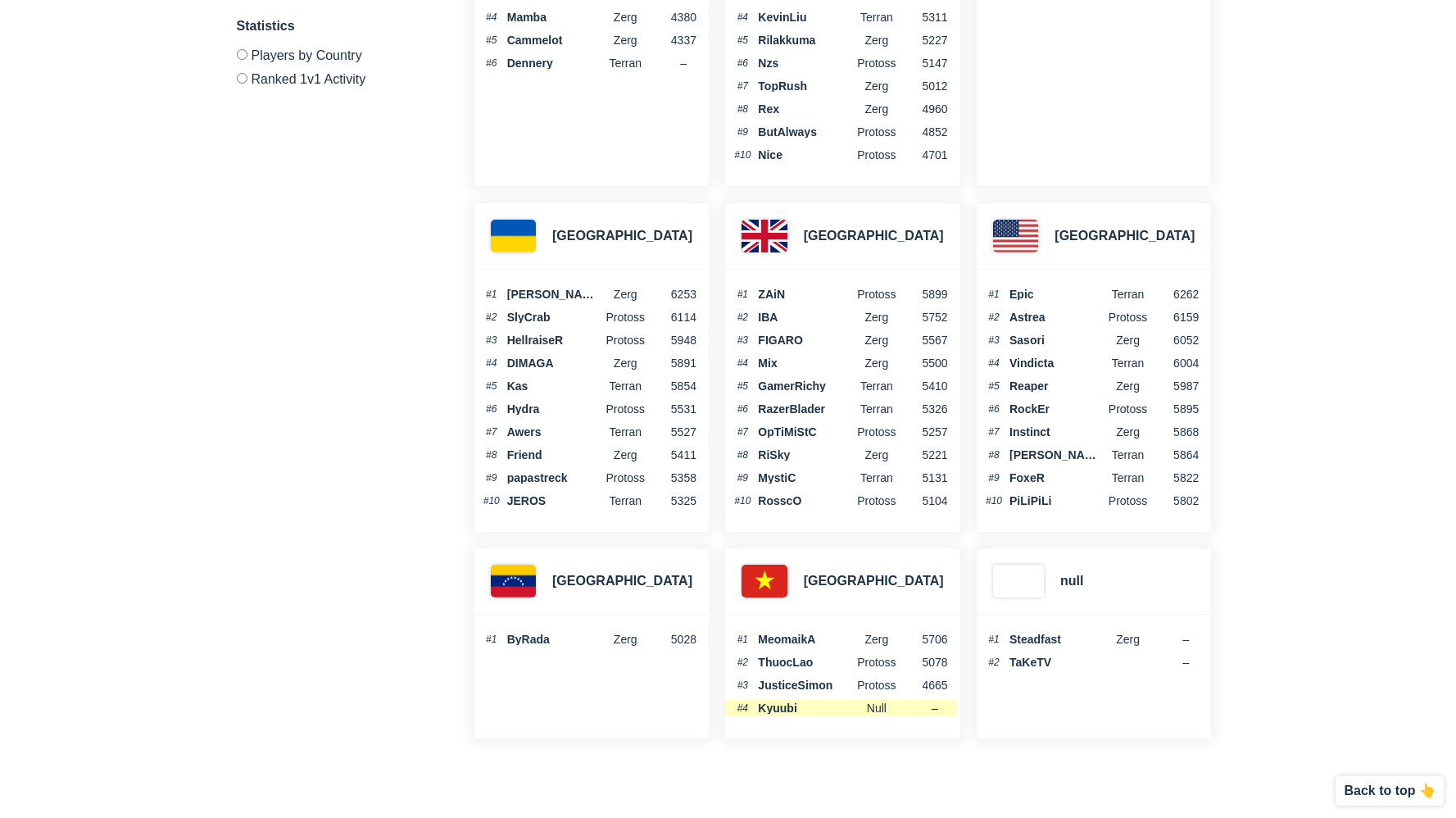
click at [787, 702] on span "Kyuubi" at bounding box center [805, 707] width 95 height 11
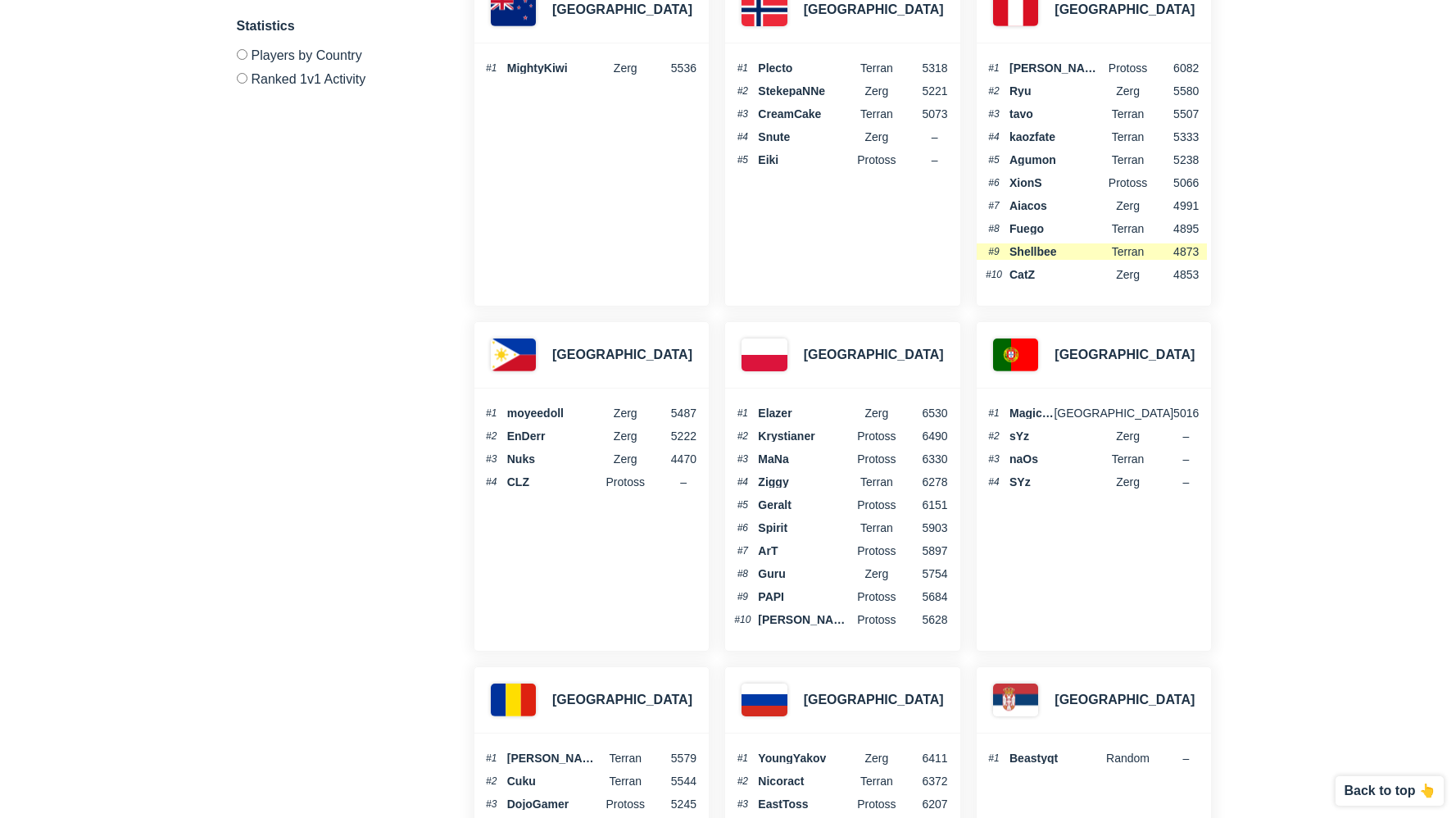
scroll to position [3664, 0]
